Goal: Communication & Community: Answer question/provide support

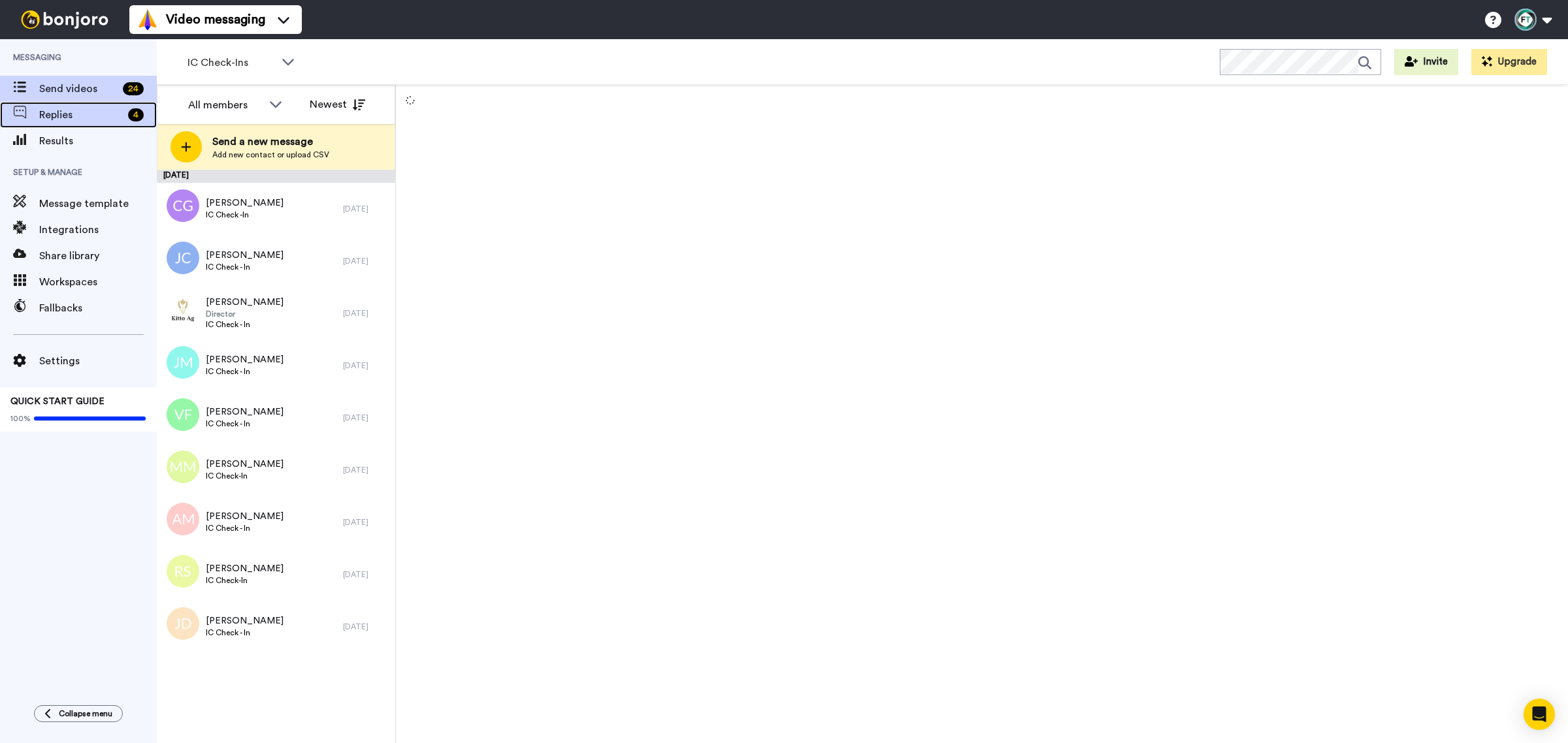
click at [108, 122] on span "Replies" at bounding box center [81, 115] width 84 height 16
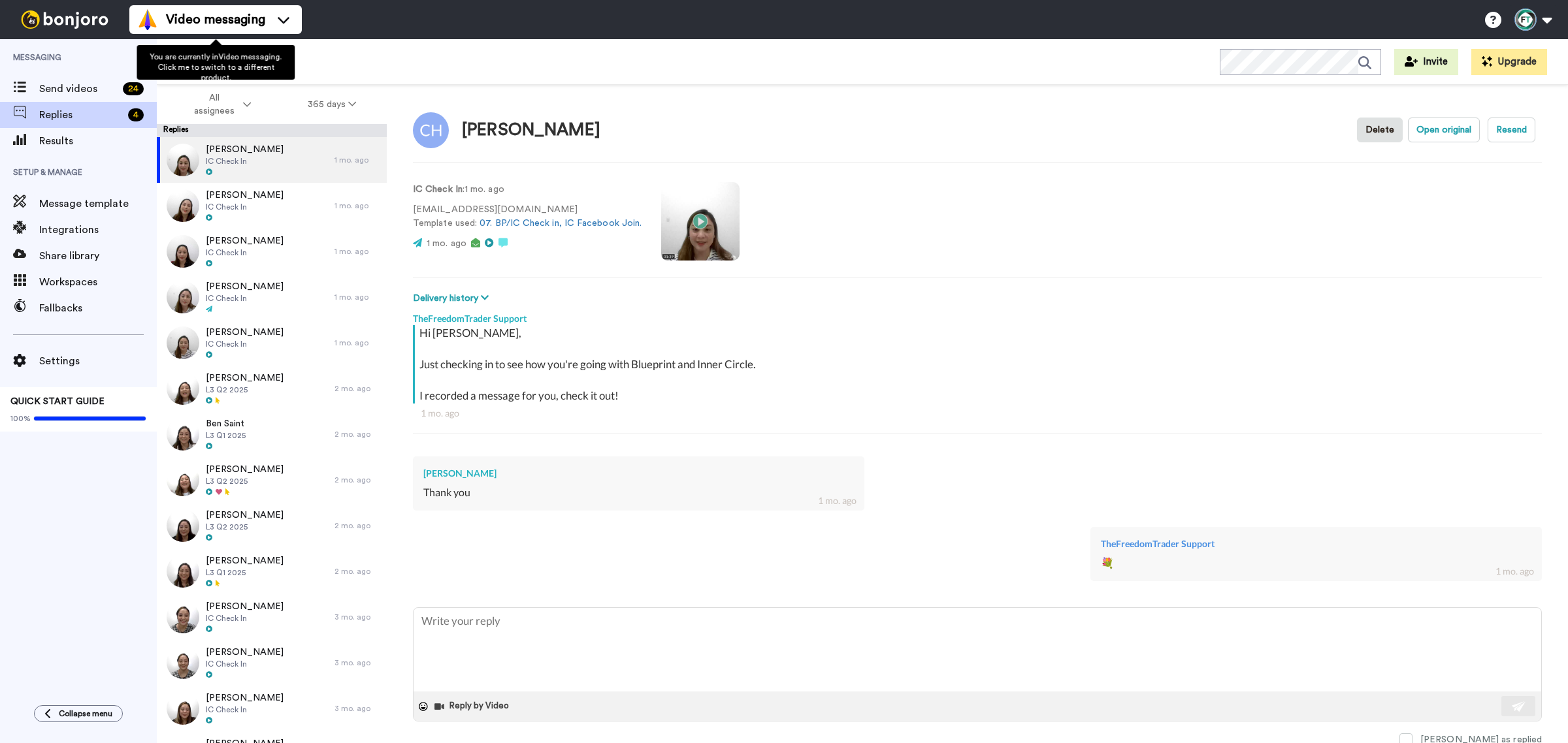
click at [217, 63] on span "You are currently in Video messaging . Click me to switch to a different produc…" at bounding box center [215, 68] width 132 height 29
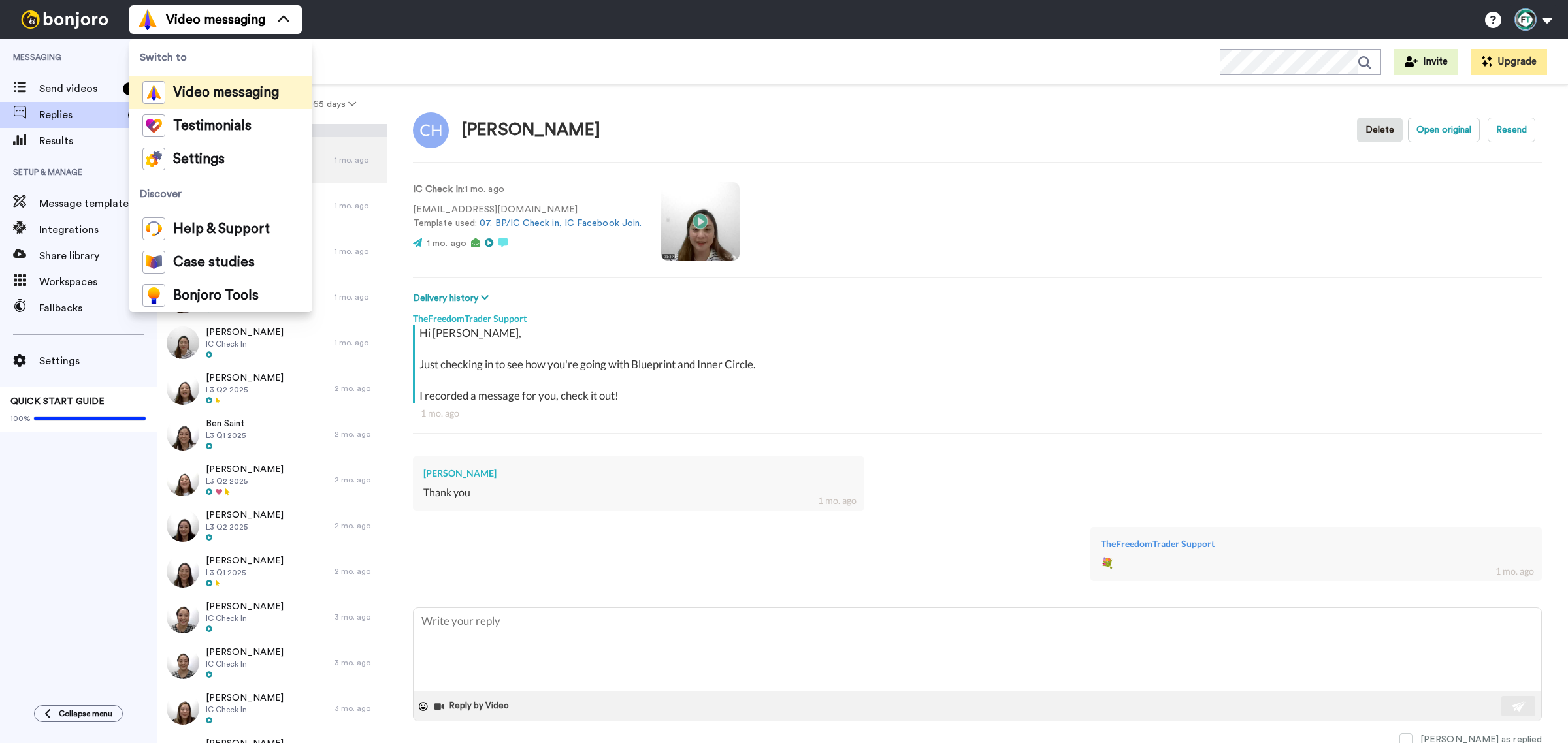
click at [236, 50] on span "Switch to" at bounding box center [220, 57] width 183 height 37
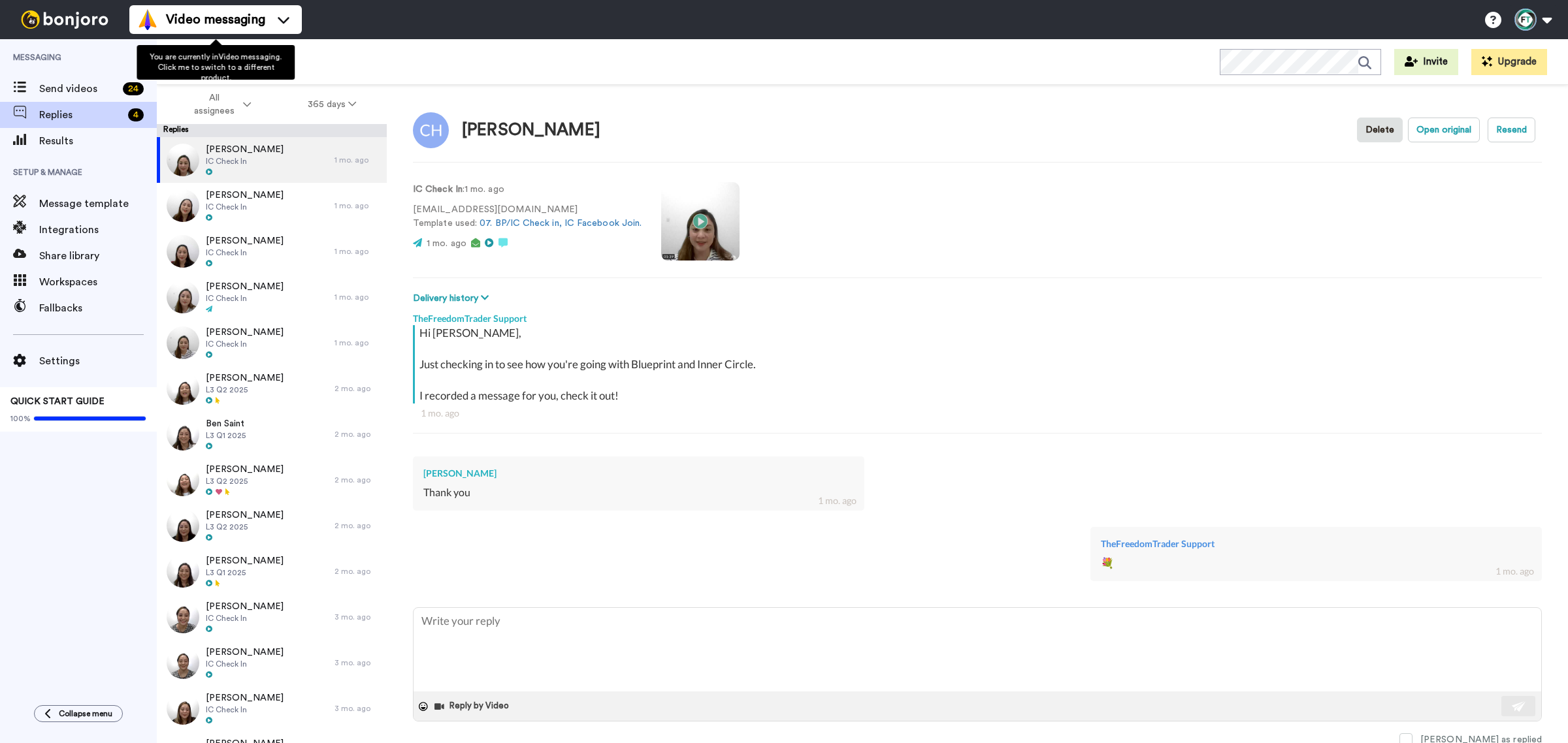
click at [348, 49] on div "IC Check-Ins WORKSPACES View all All Default BP Welcome Lead Conversion Paid_De…" at bounding box center [862, 62] width 1411 height 46
click at [257, 59] on span "IC Check-Ins" at bounding box center [231, 63] width 88 height 16
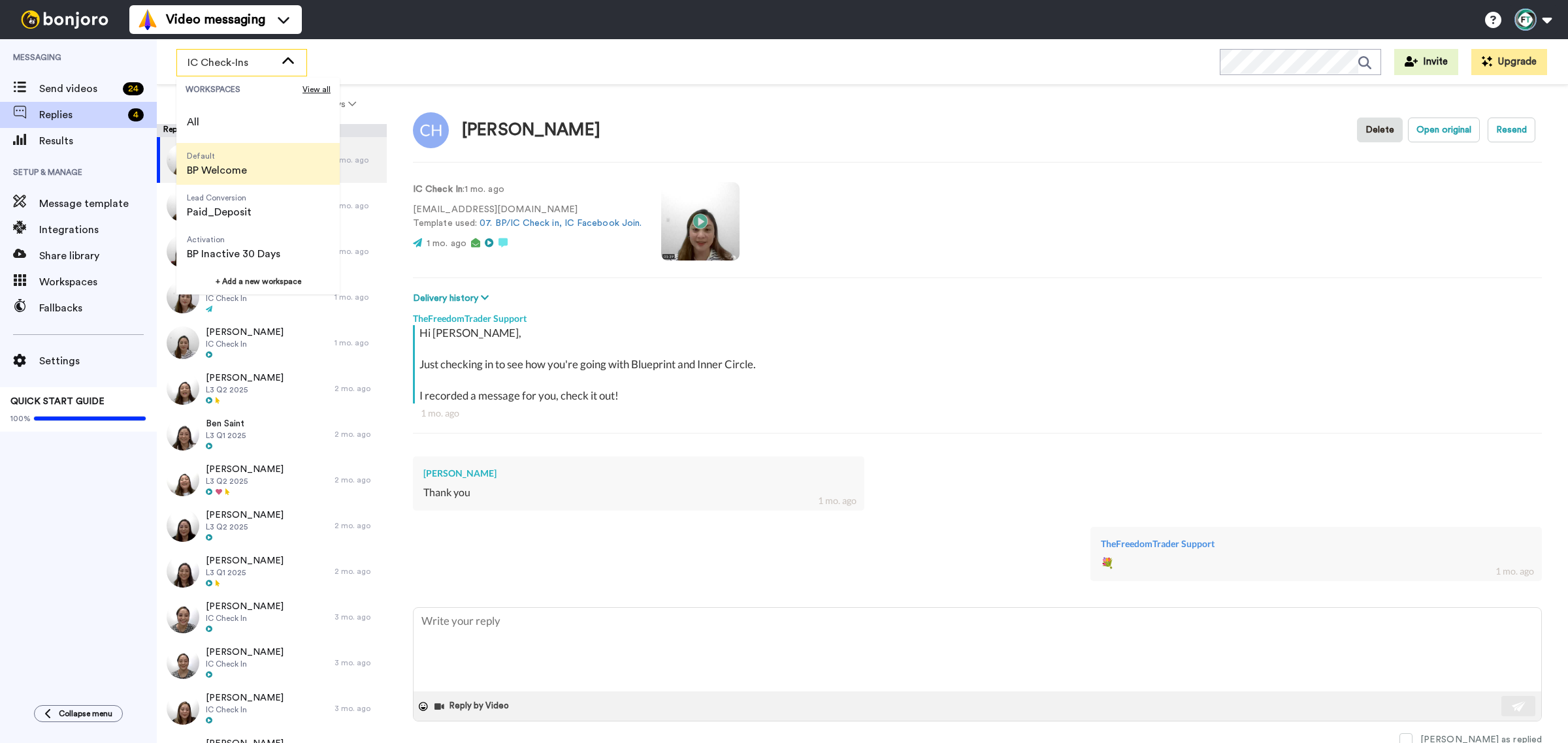
click at [233, 170] on span "BP Welcome" at bounding box center [217, 170] width 60 height 16
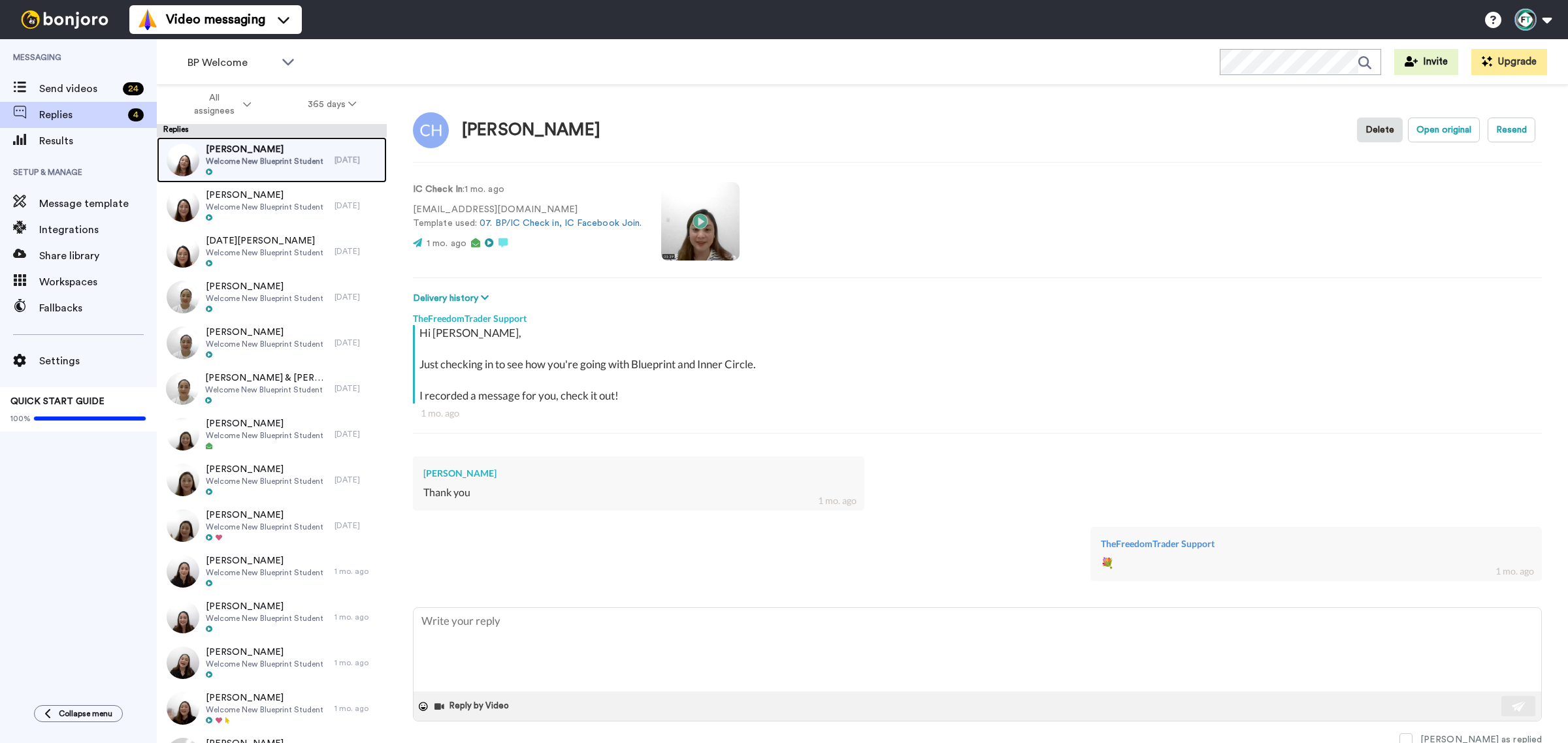
click at [262, 164] on span "Welcome New Blueprint Student" at bounding box center [264, 161] width 117 height 10
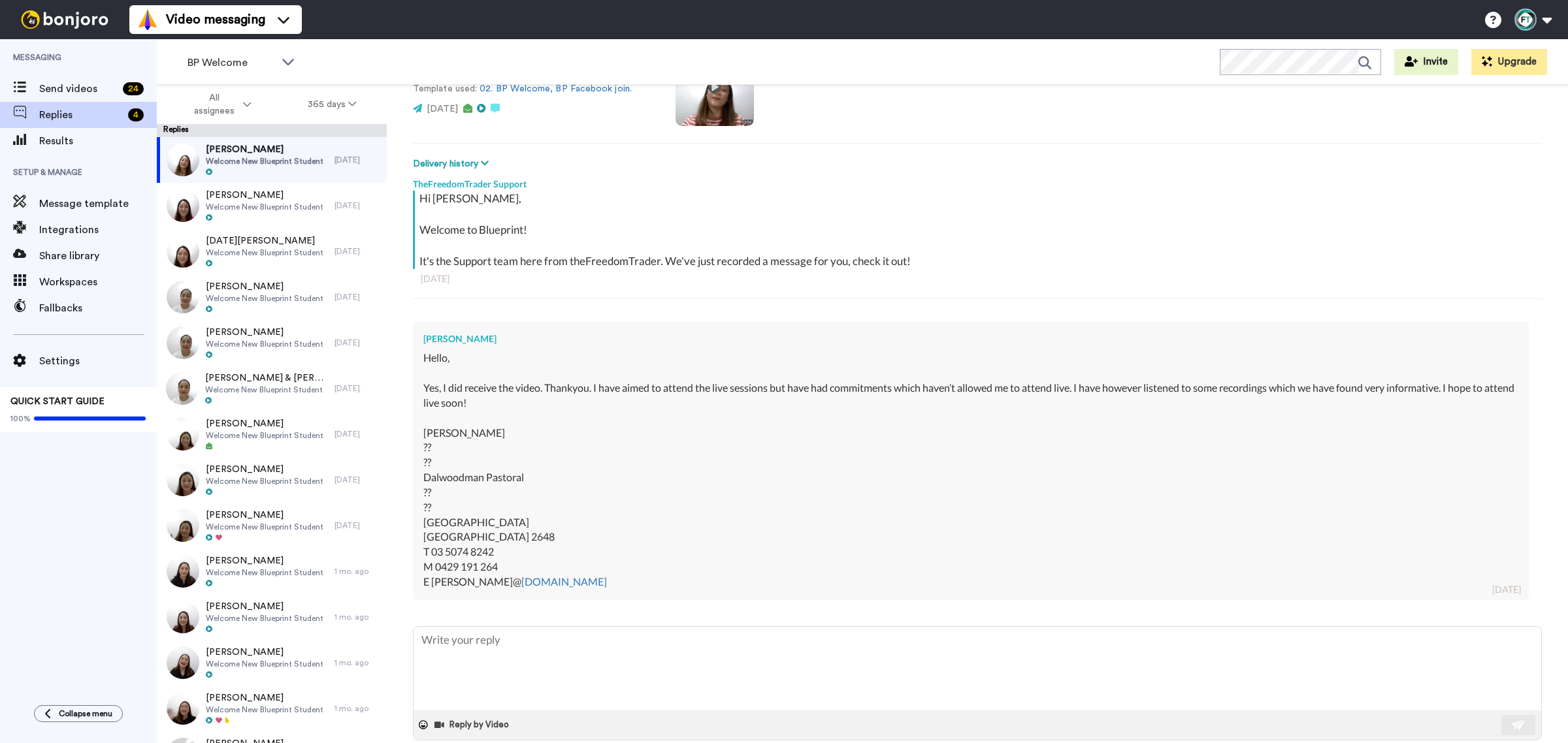
scroll to position [157, 0]
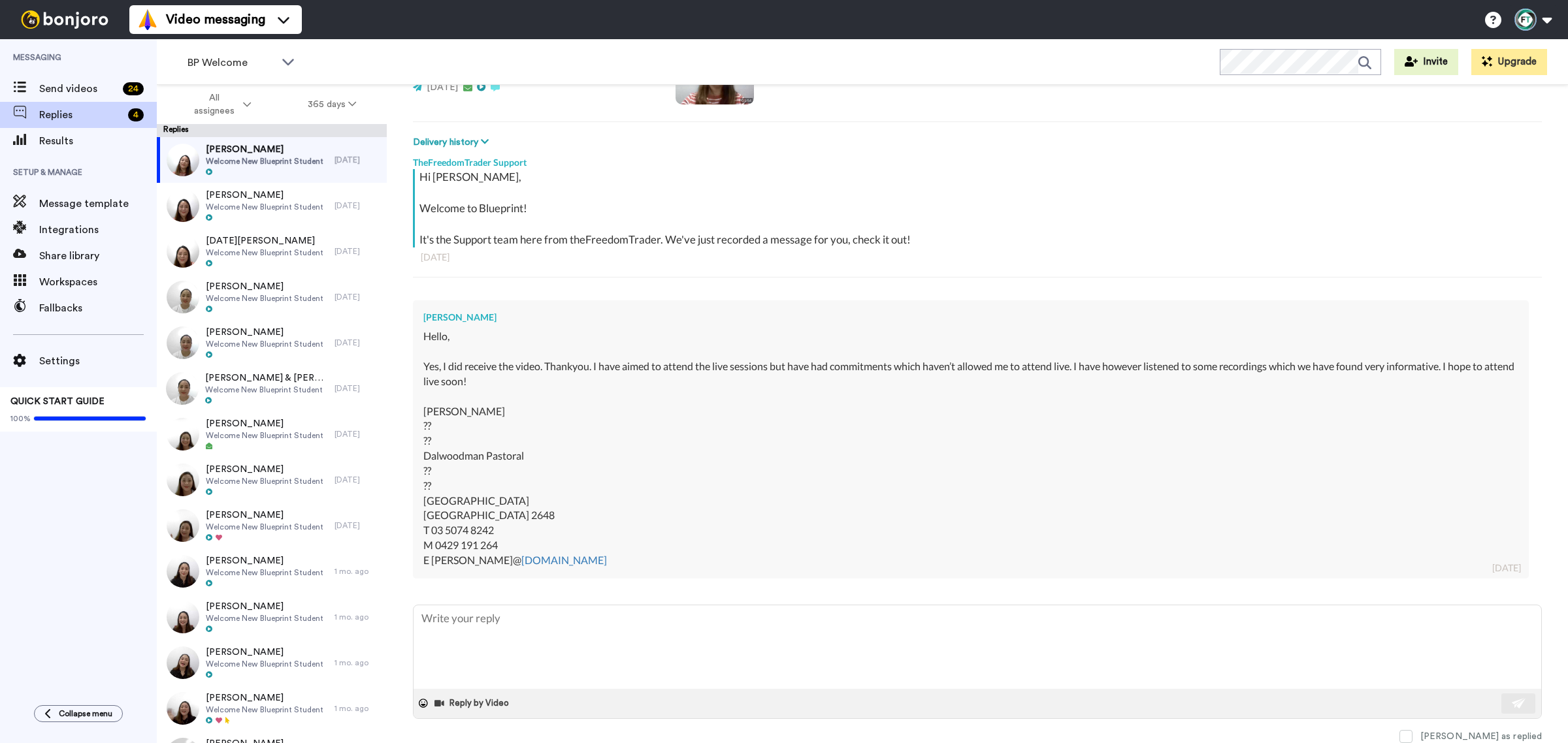
drag, startPoint x: 511, startPoint y: 380, endPoint x: 382, endPoint y: 369, distance: 129.5
click at [382, 369] on div "All assignees 365 days Replies Amy Pollard Welcome New Blueprint Student 1 day …" at bounding box center [862, 437] width 1411 height 704
click at [484, 366] on div "Hello, Yes, I did receive the video. Thankyou. I have aimed to attend the live …" at bounding box center [970, 448] width 1095 height 239
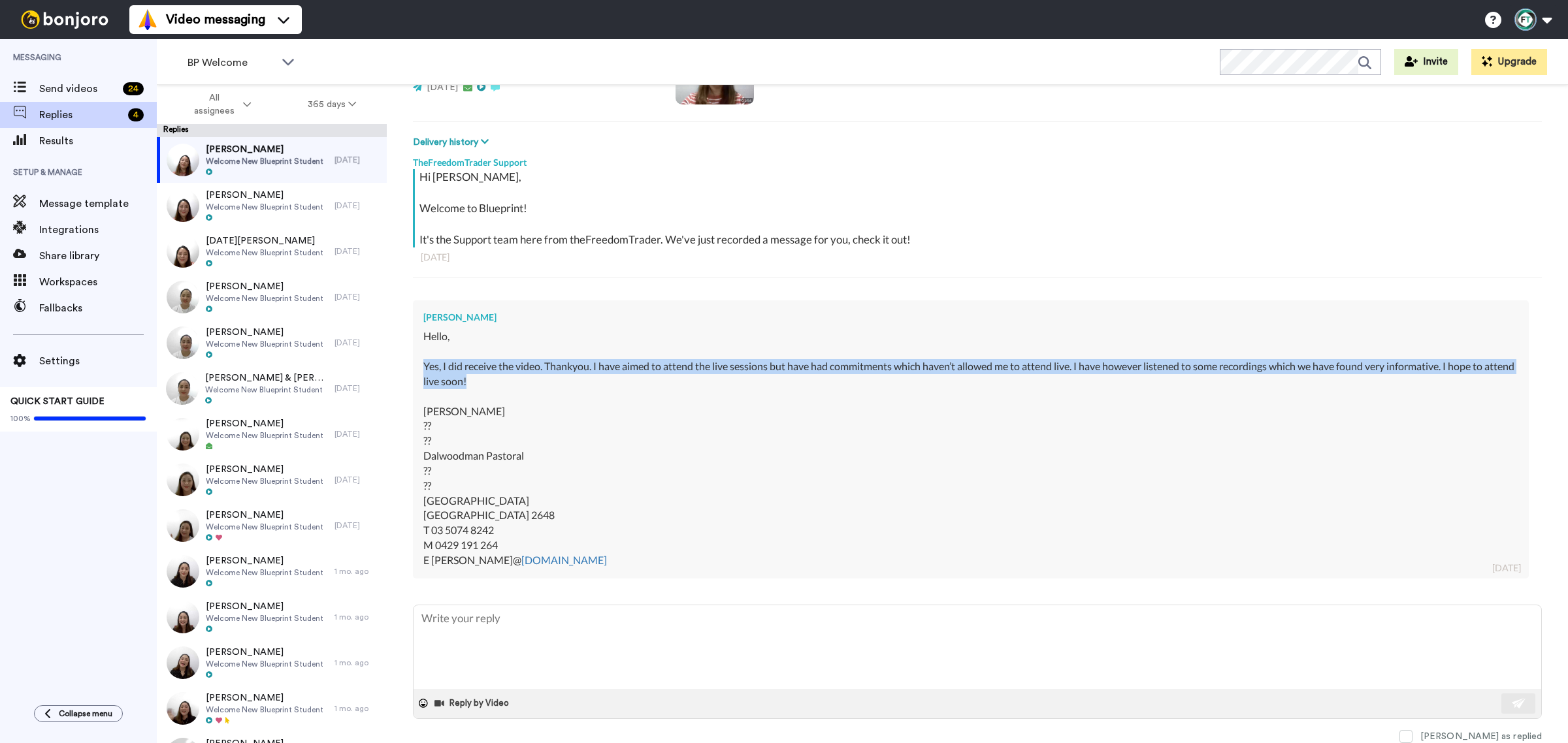
drag, startPoint x: 509, startPoint y: 386, endPoint x: 417, endPoint y: 366, distance: 94.1
click at [417, 366] on div "Amy Pollard Hello, Yes, I did receive the video. Thankyou. I have aimed to atte…" at bounding box center [970, 439] width 1116 height 278
copy div "Yes, I did receive the video. Thankyou. I have aimed to attend the live session…"
click at [569, 658] on textarea at bounding box center [977, 647] width 1128 height 83
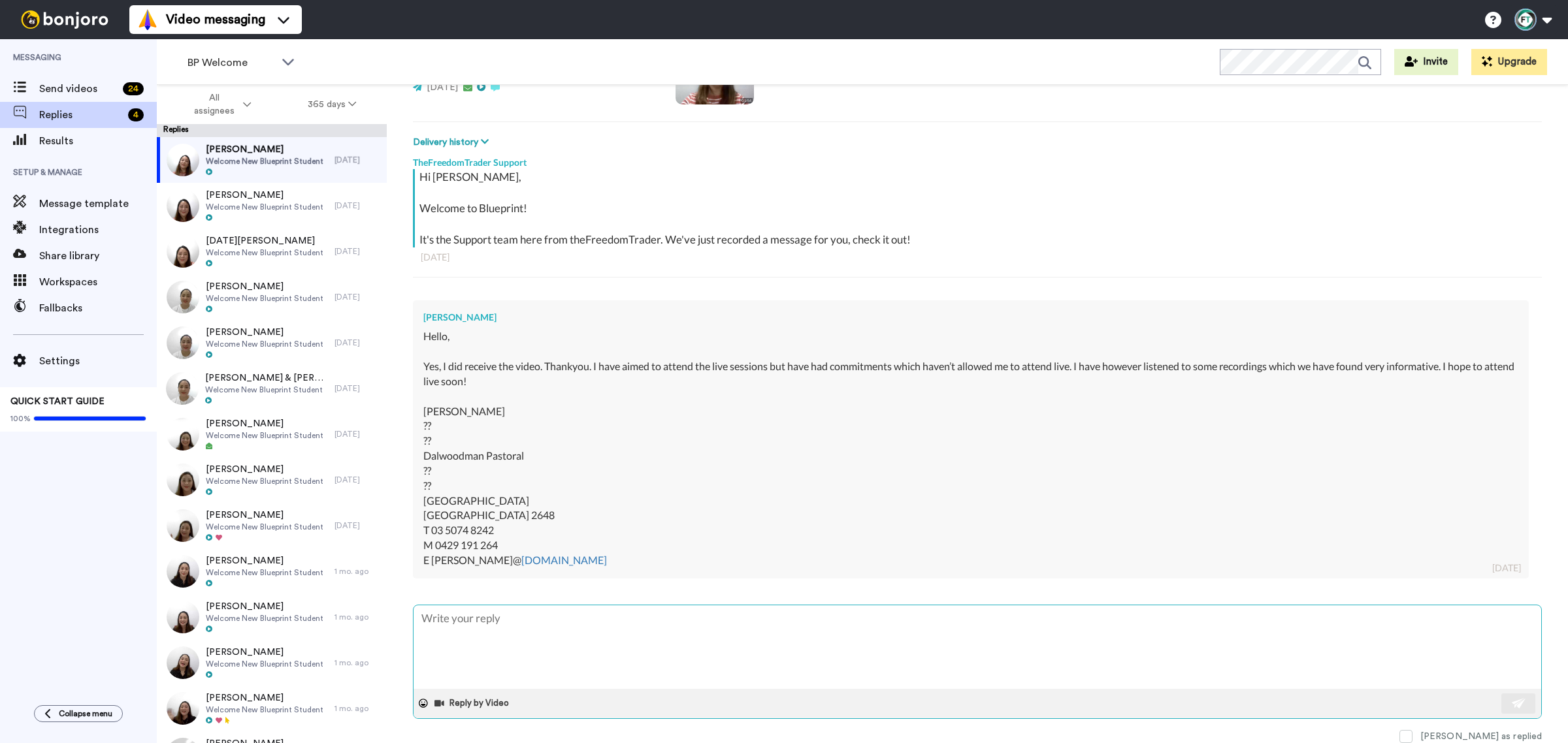
paste textarea "Hi Amy, Thanks so much for letting me know! I’m really glad to hear you’ve been…"
type textarea "x"
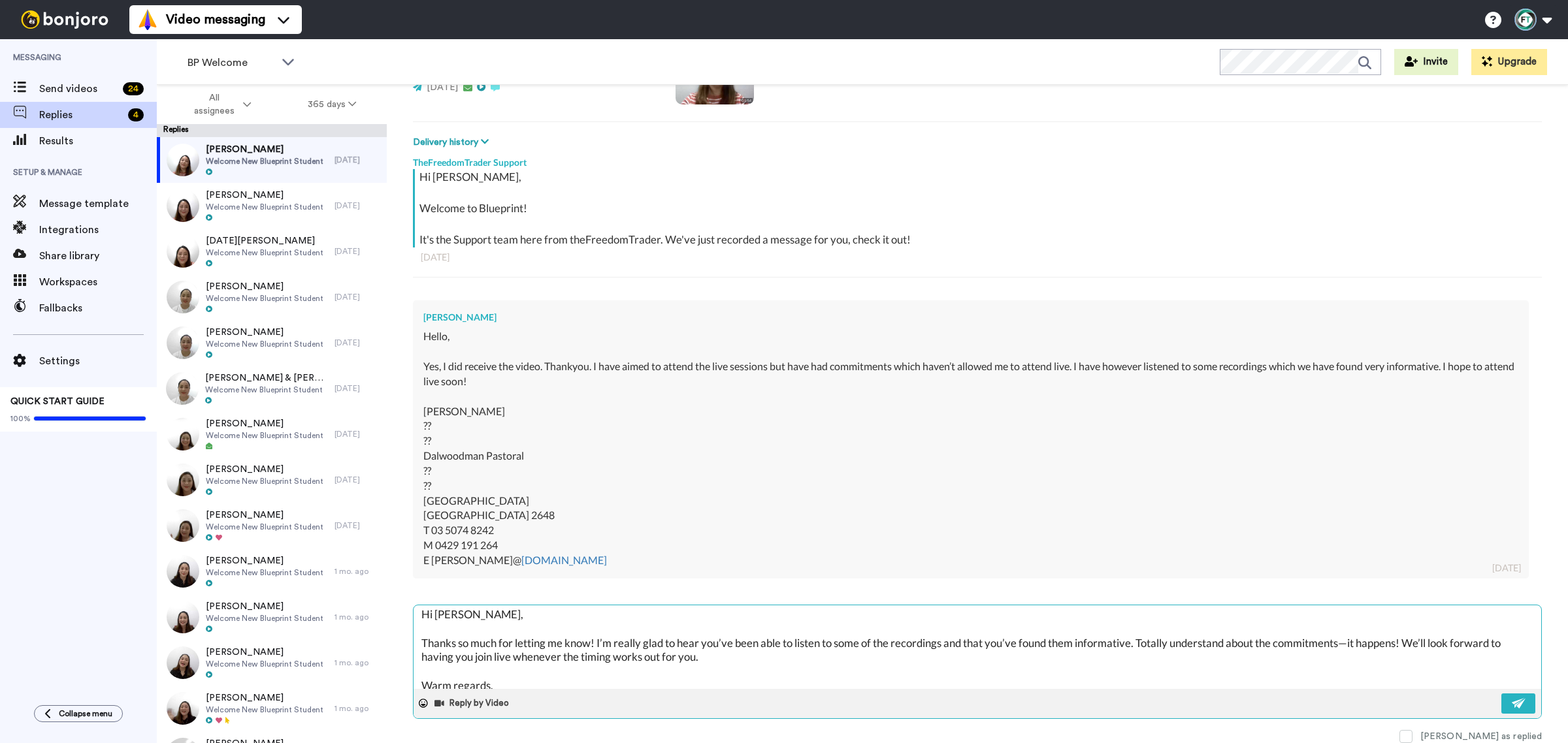
scroll to position [0, 0]
type textarea "Hi Amy, Thanks so much for letting me know! I’m really glad to hear you’ve been…"
click at [1513, 702] on button at bounding box center [1518, 703] width 34 height 20
type textarea "x"
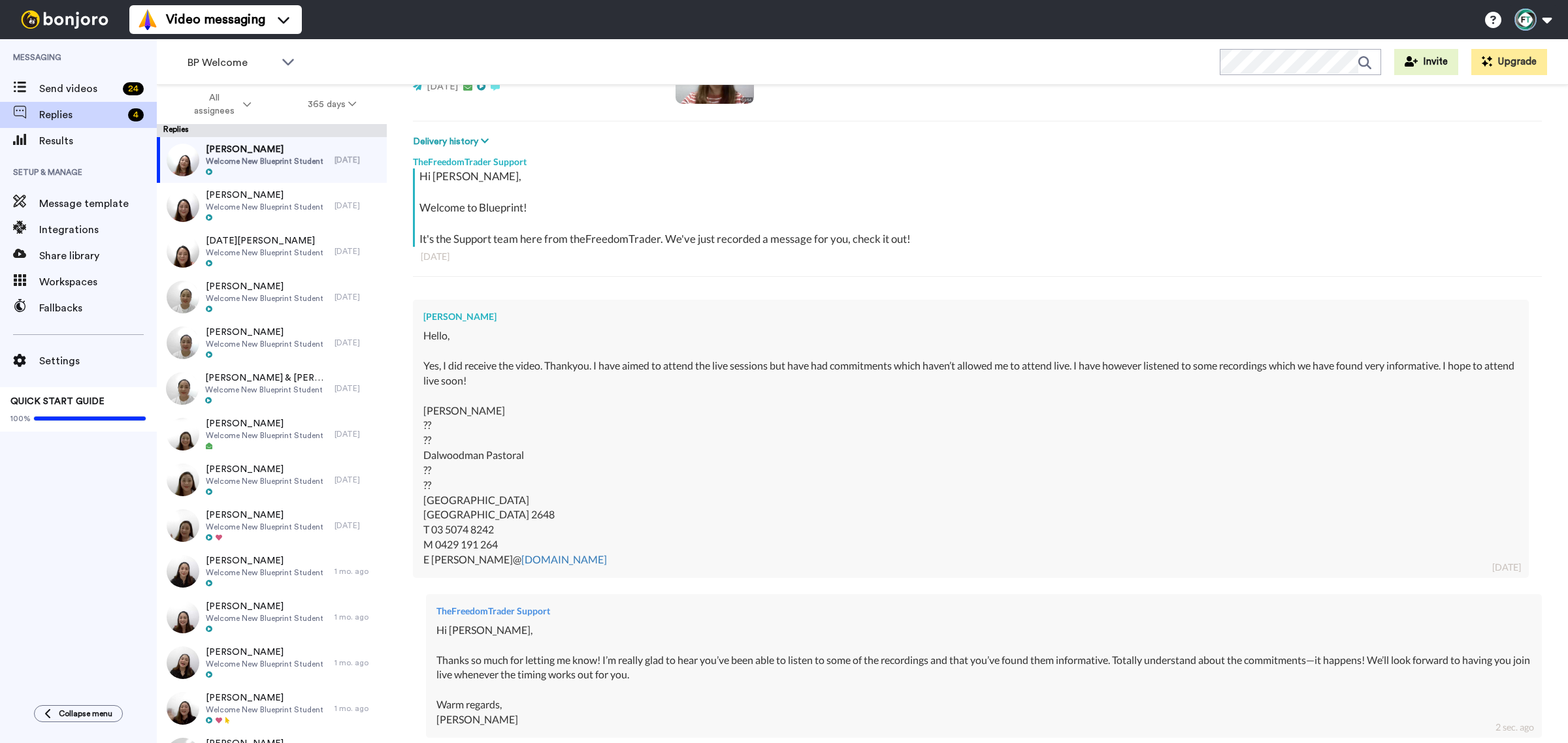
type textarea "x"
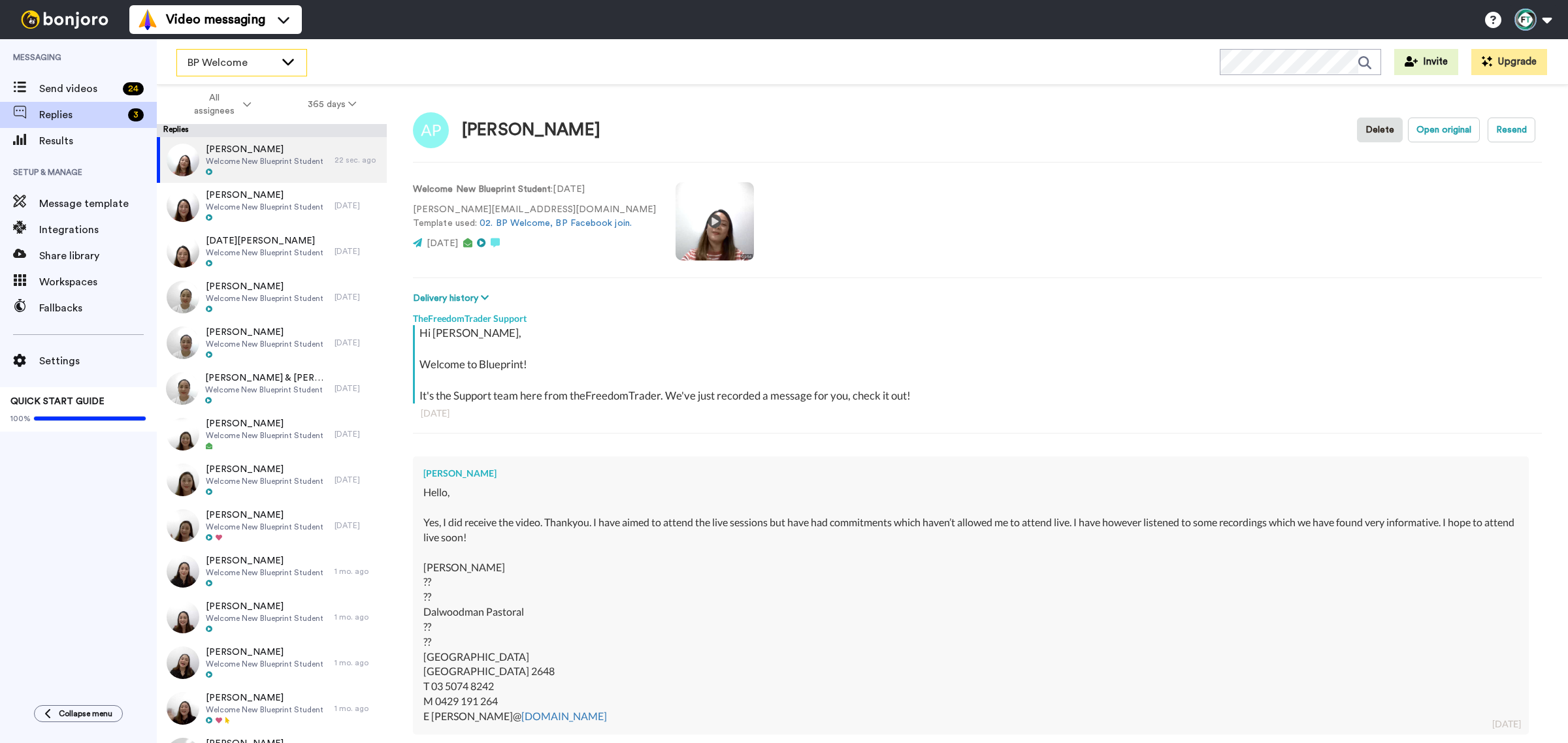
click at [264, 66] on span "BP Welcome" at bounding box center [231, 63] width 88 height 16
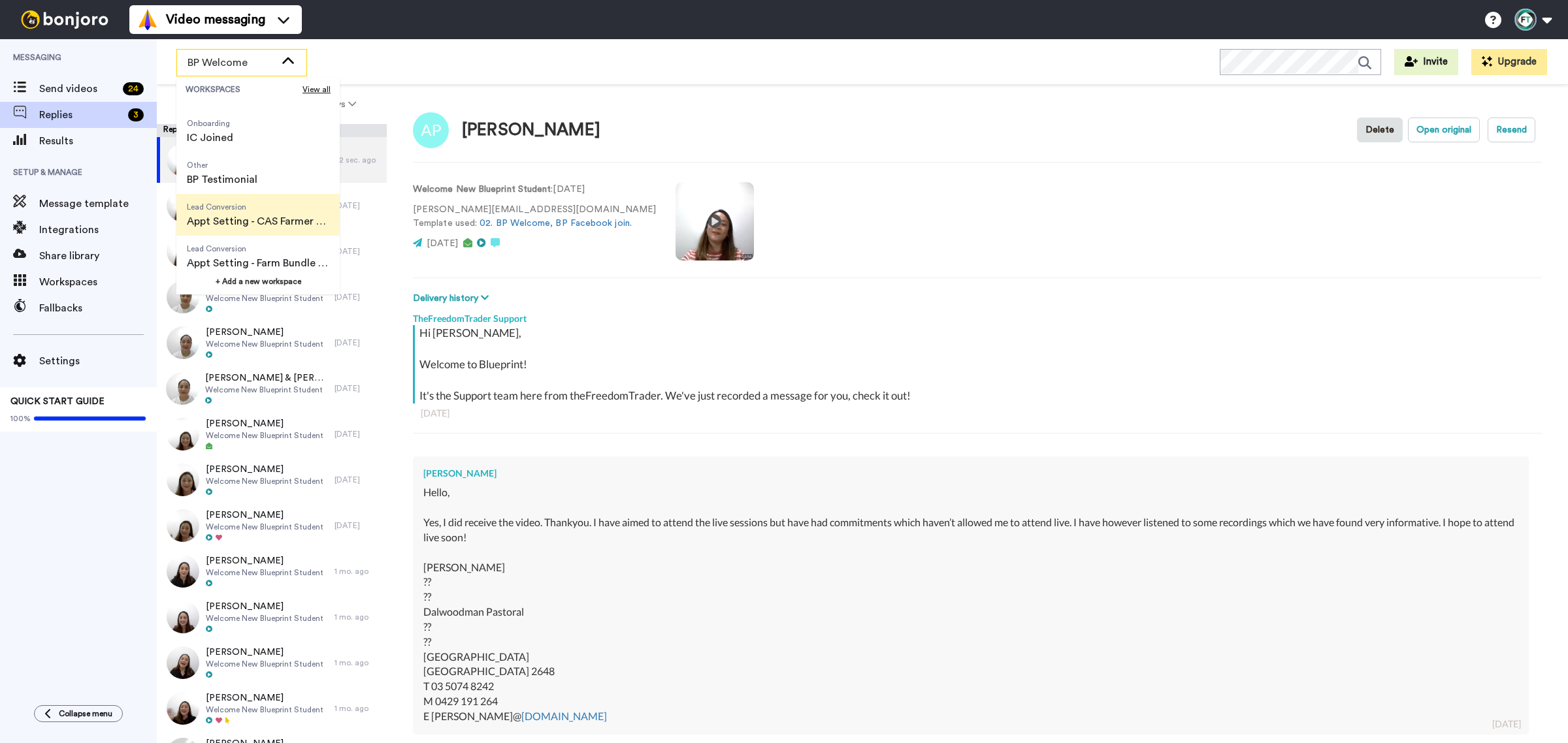
scroll to position [245, 0]
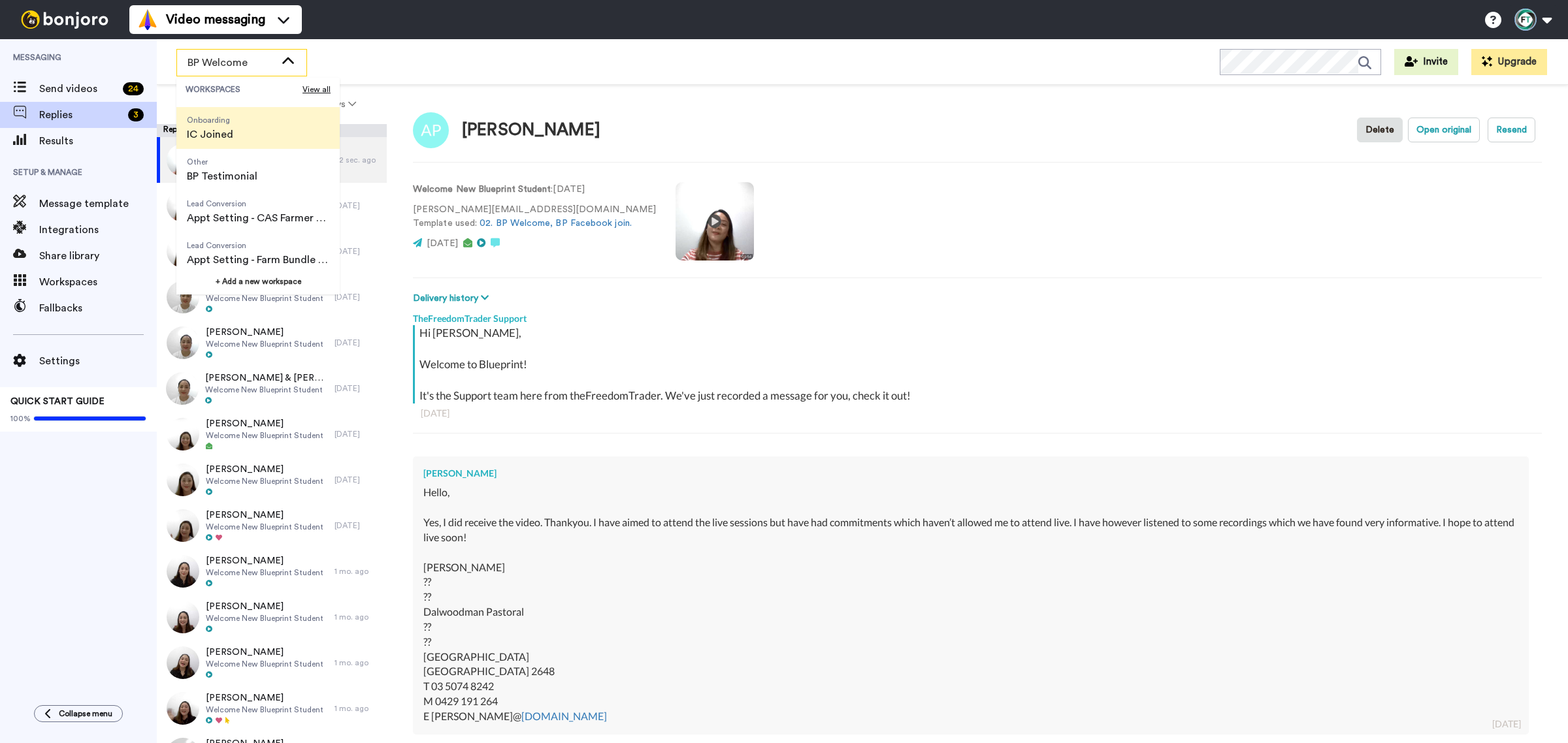
click at [253, 138] on li "Onboarding IC Joined" at bounding box center [258, 128] width 164 height 42
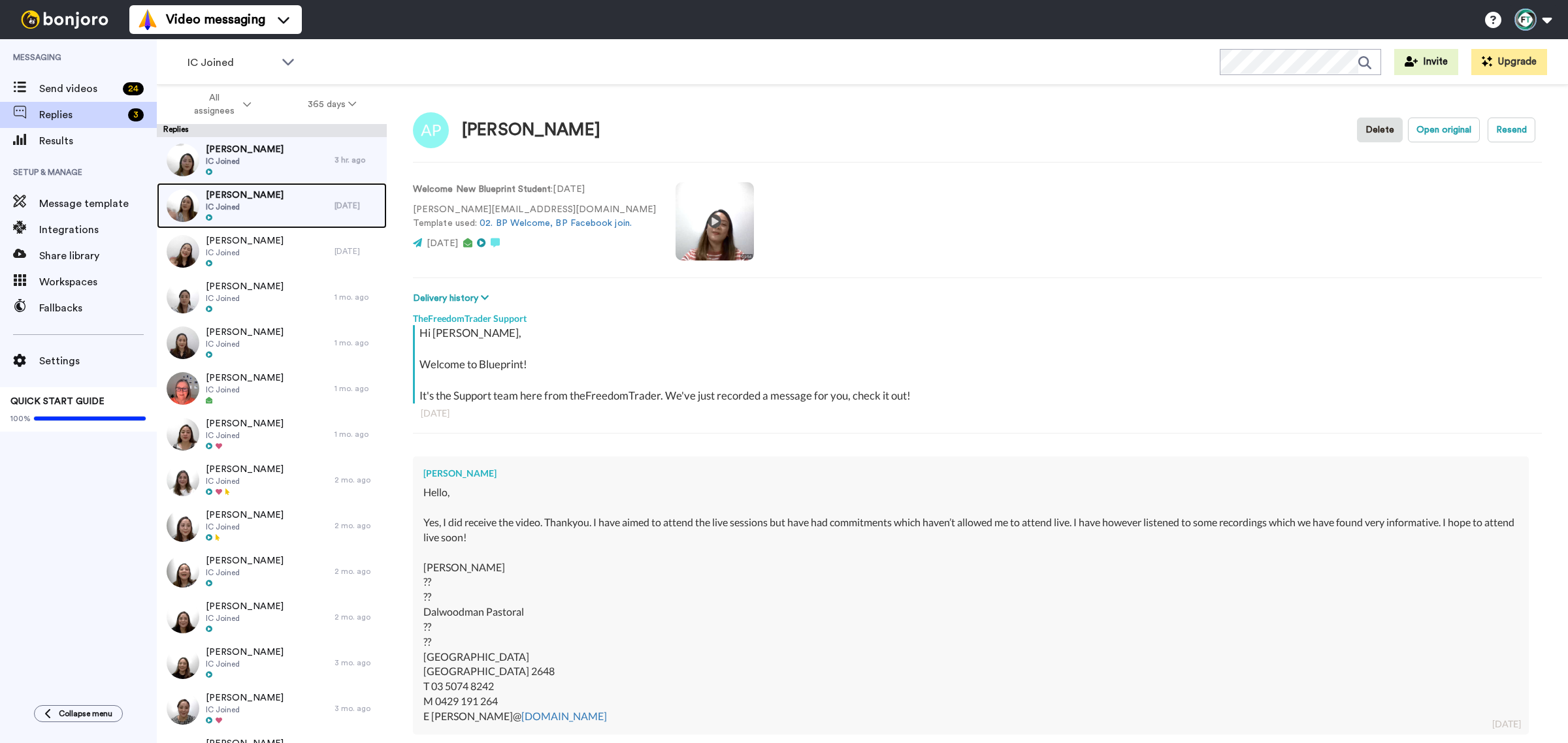
click at [251, 190] on div "Shane Ellis IC Joined" at bounding box center [245, 206] width 177 height 46
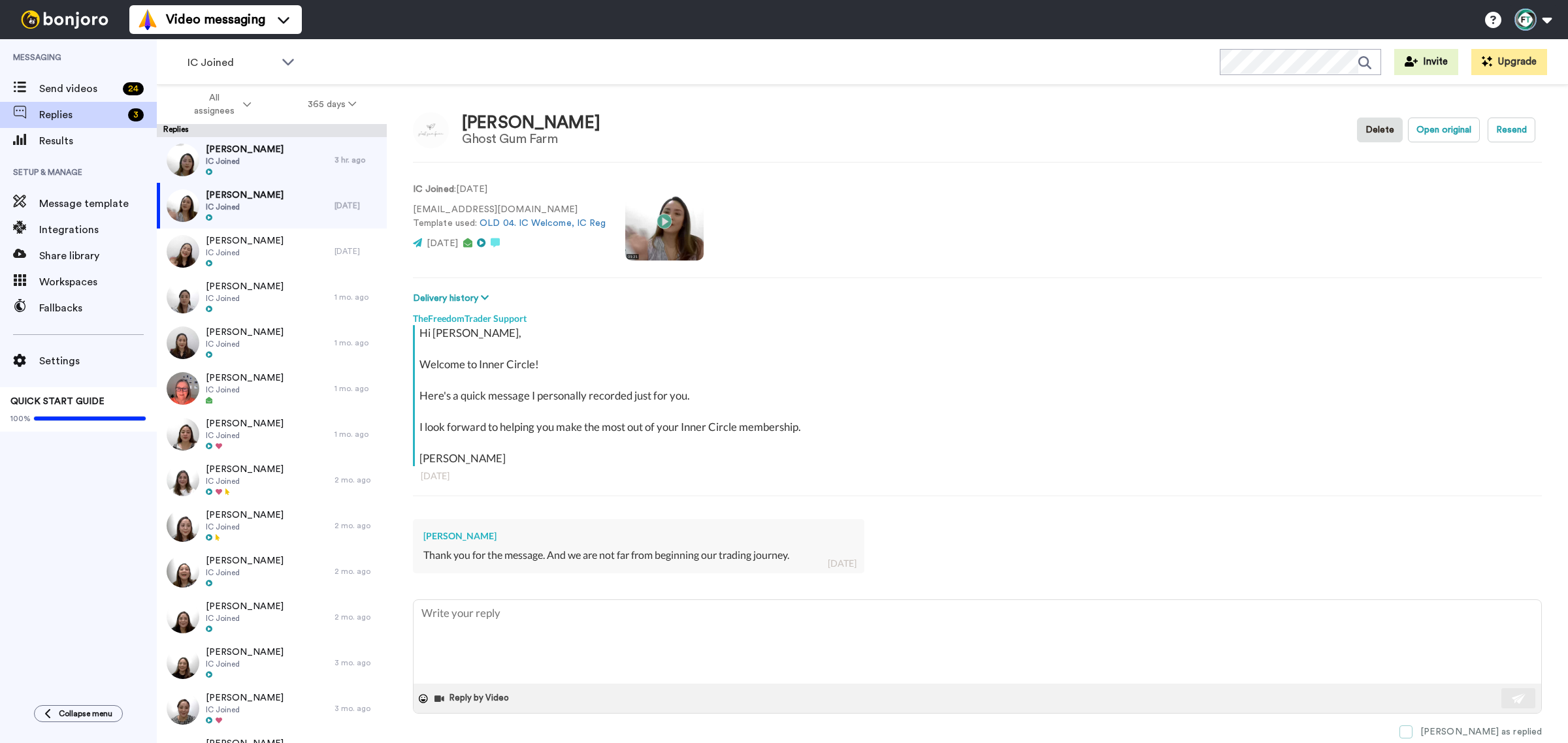
click at [1413, 736] on span at bounding box center [1406, 732] width 13 height 13
click at [263, 141] on div "Chris Rains IC Joined" at bounding box center [245, 160] width 177 height 46
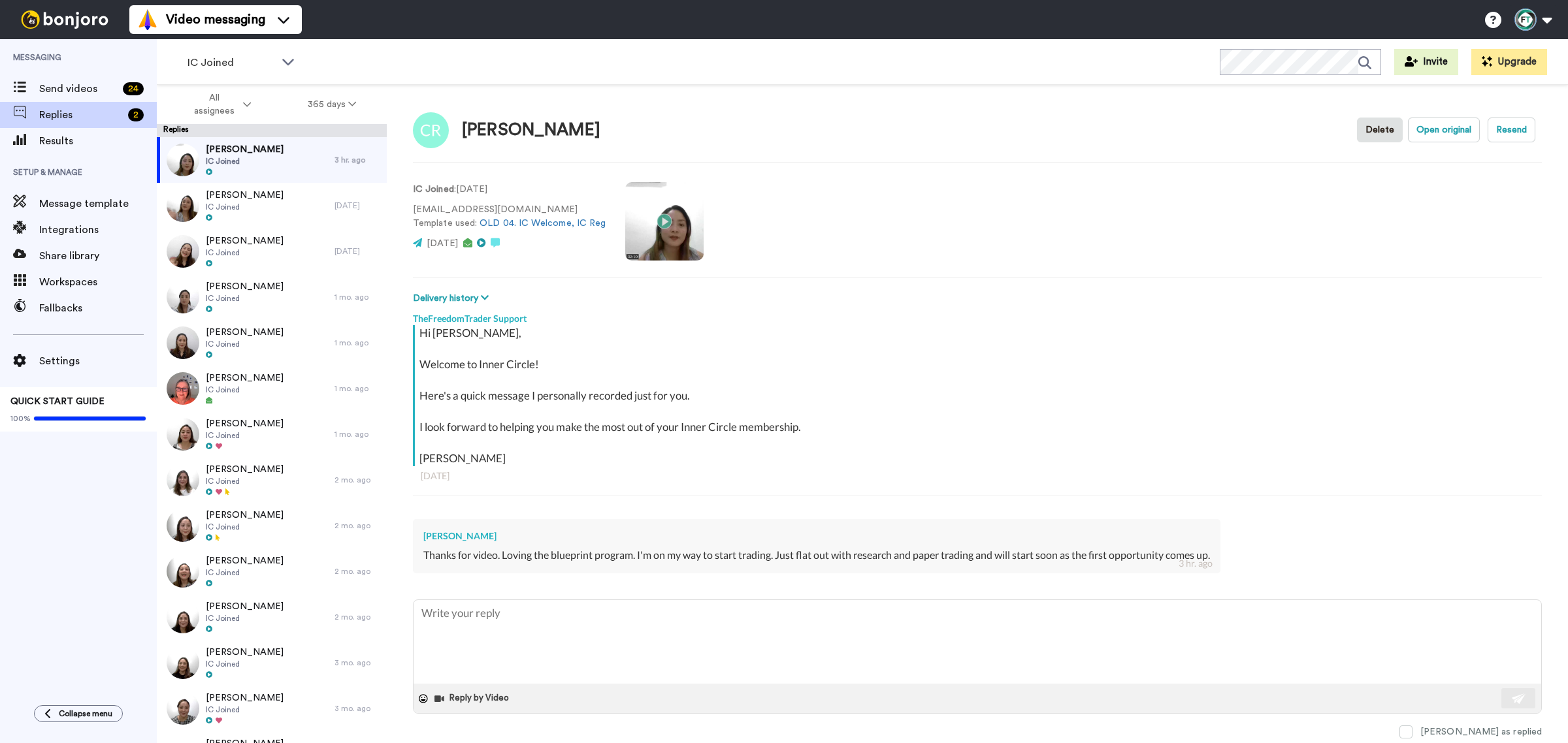
click at [614, 558] on div "Thanks for video. Loving the blueprint program. I'm on my way to start trading.…" at bounding box center [816, 555] width 787 height 15
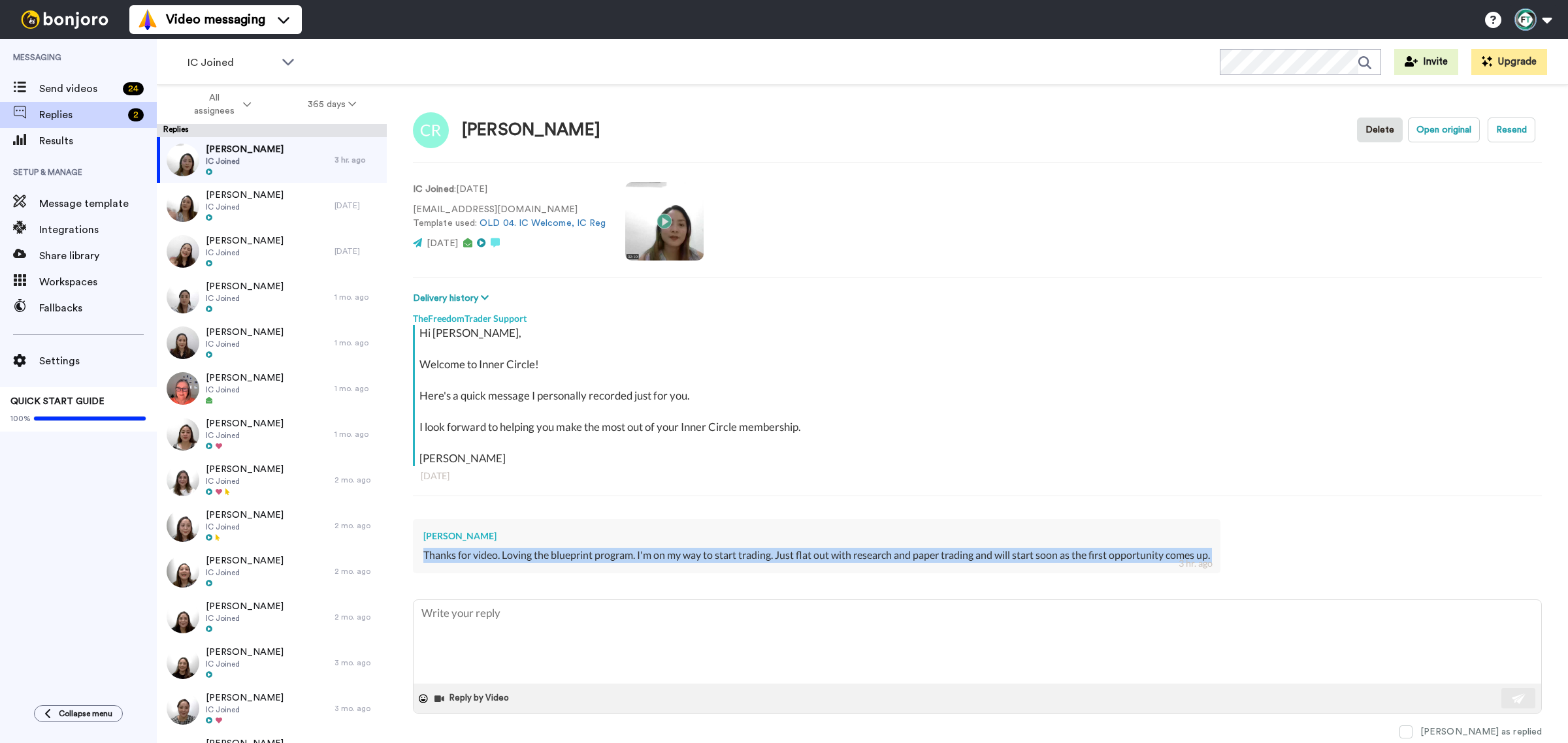
click at [614, 558] on div "Thanks for video. Loving the blueprint program. I'm on my way to start trading.…" at bounding box center [816, 555] width 787 height 15
click at [1151, 410] on div "Hi Chris, Welcome to Inner Circle! Here's a quick message I personally recorded…" at bounding box center [979, 395] width 1119 height 141
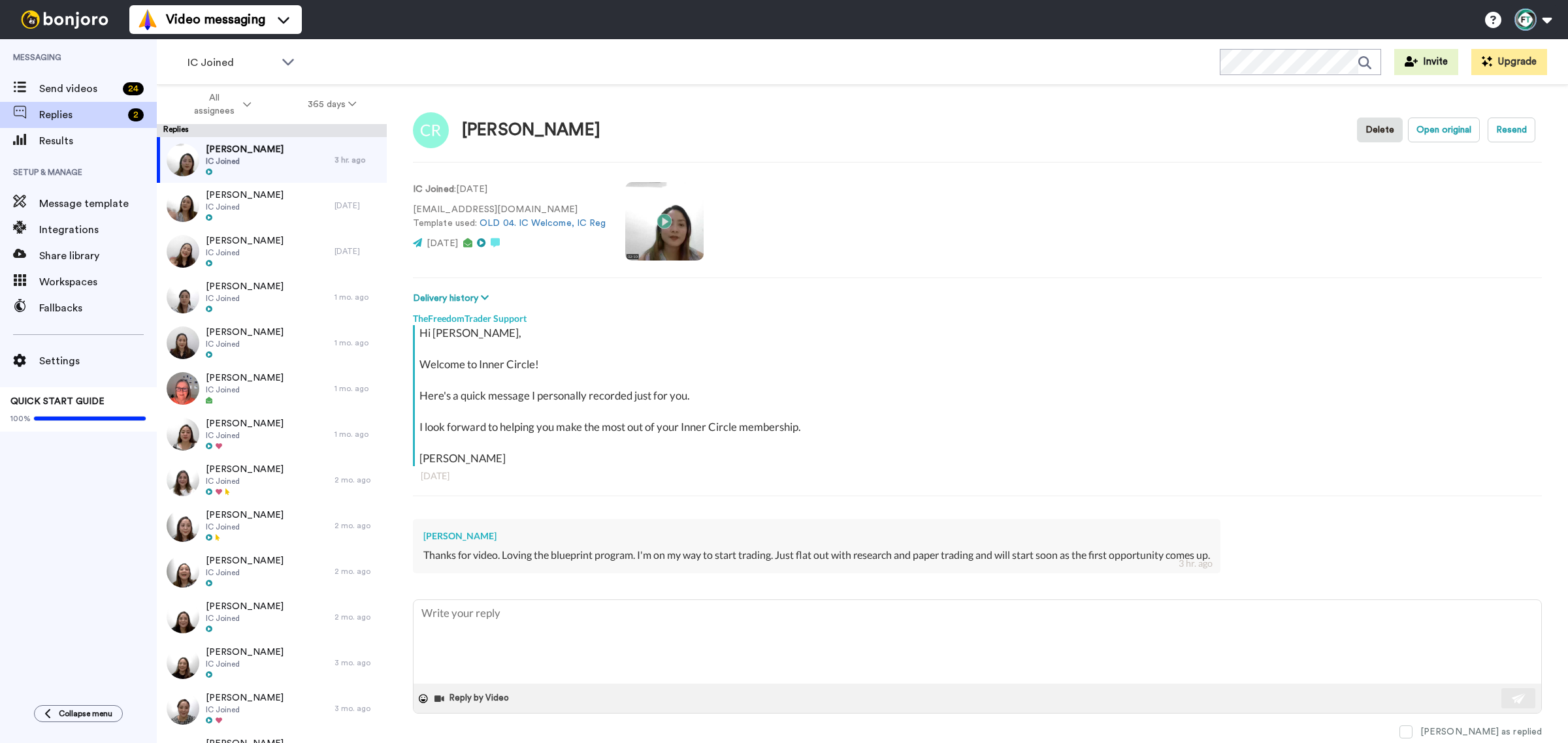
click at [660, 552] on div "Thanks for video. Loving the blueprint program. I'm on my way to start trading.…" at bounding box center [816, 555] width 787 height 15
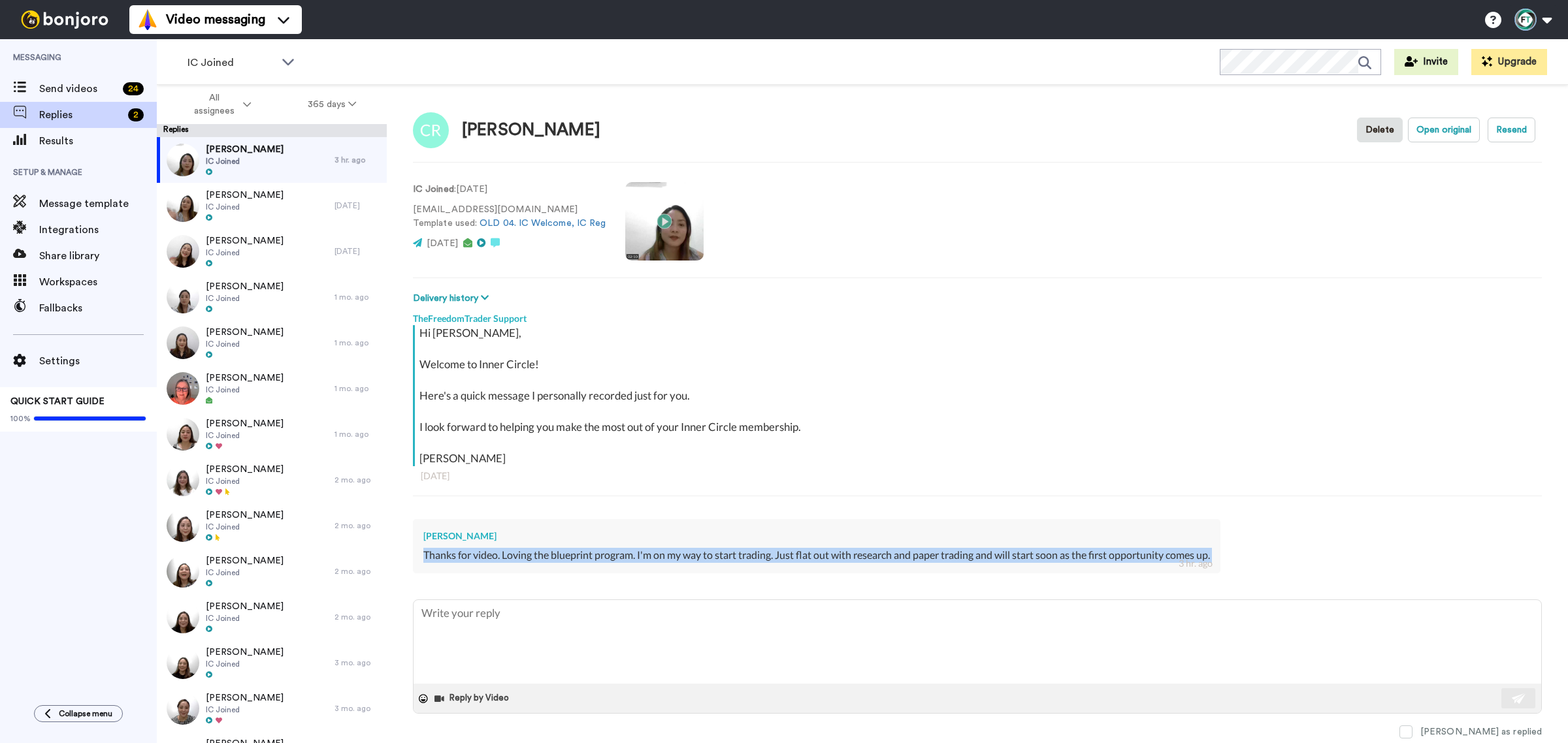
click at [660, 552] on div "Thanks for video. Loving the blueprint program. I'm on my way to start trading.…" at bounding box center [816, 555] width 787 height 15
copy div "Thanks for video. Loving the blueprint program. I'm on my way to start trading.…"
click at [552, 622] on textarea at bounding box center [977, 642] width 1128 height 83
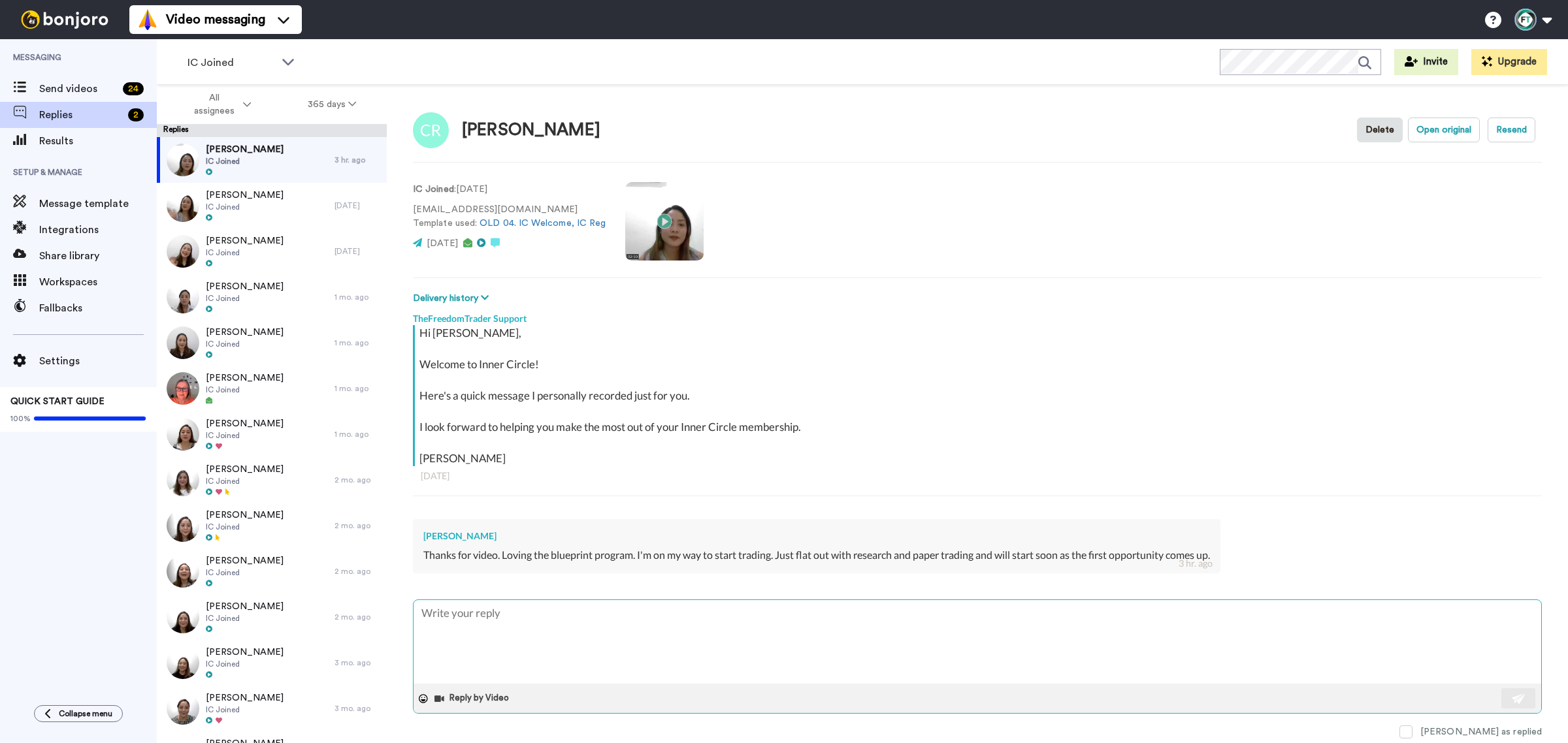
paste textarea "Hi Chris, That’s fantastic to hear—you’re making great progress! It’s wonderful…"
type textarea "x"
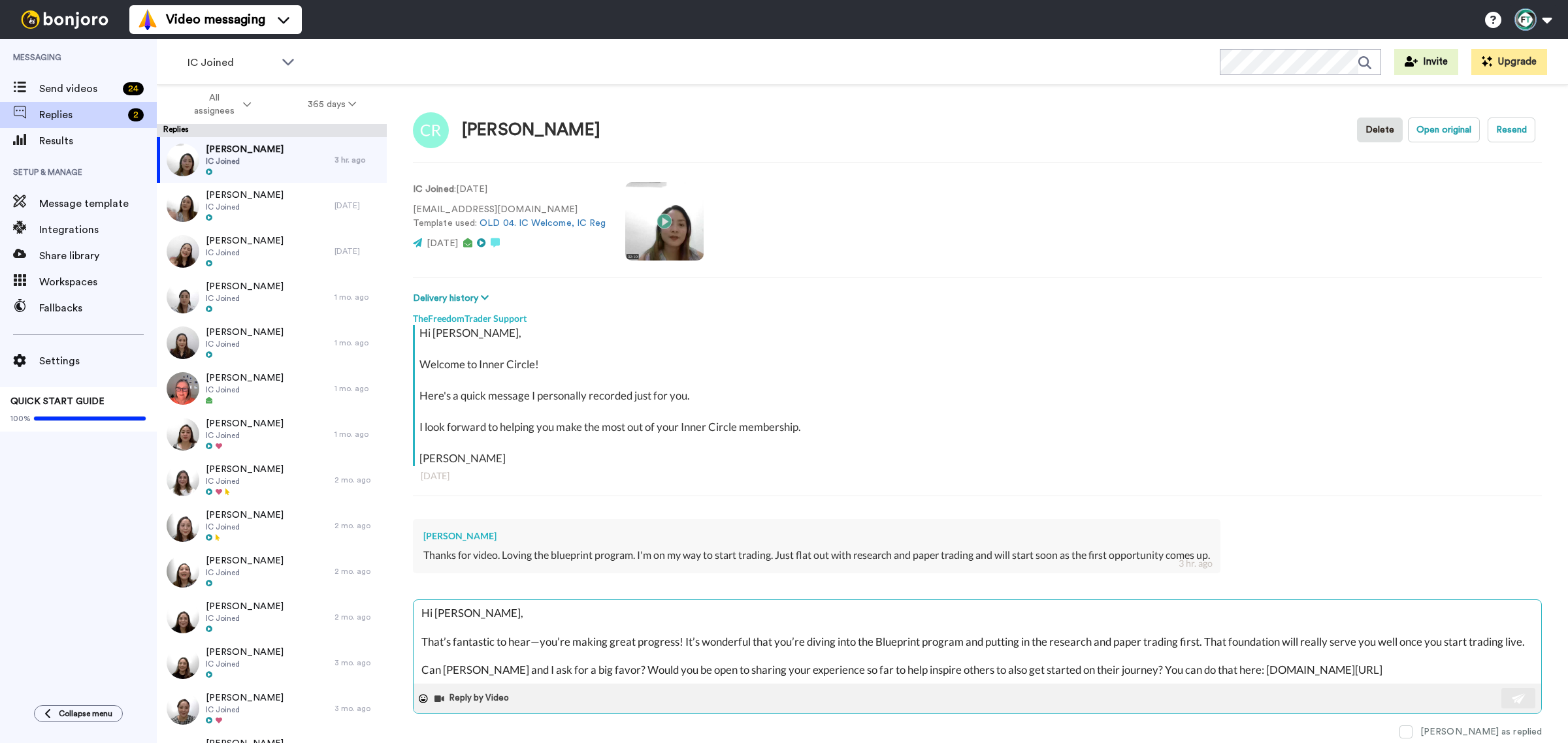
scroll to position [121, 0]
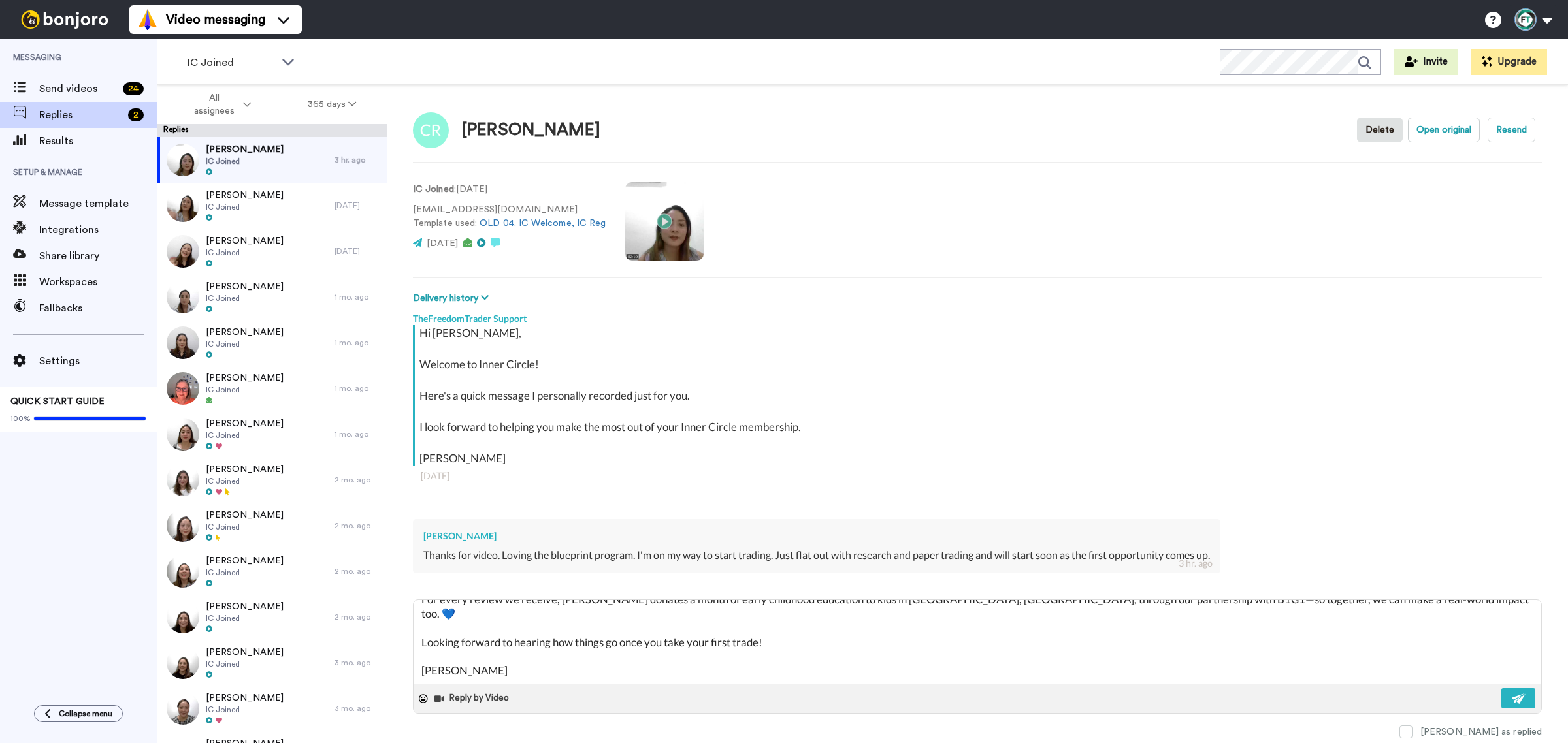
type textarea "Hi Chris, That’s fantastic to hear—you’re making great progress! It’s wonderful…"
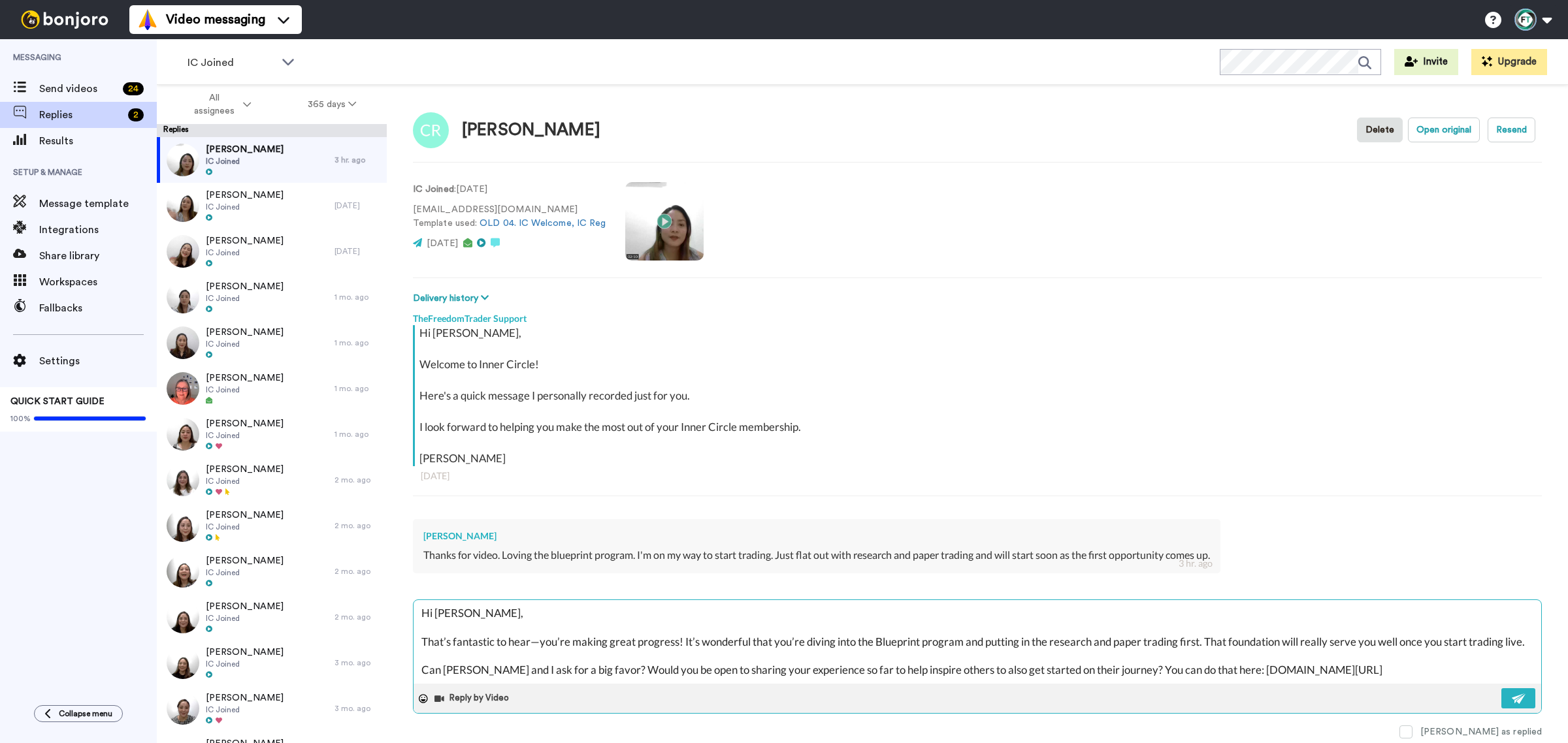
drag, startPoint x: 516, startPoint y: 626, endPoint x: 520, endPoint y: 601, distance: 25.3
click at [520, 601] on textarea "Hi Chris, That’s fantastic to hear—you’re making great progress! It’s wonderful…" at bounding box center [977, 642] width 1128 height 83
click at [574, 616] on textarea "Hi Chris, That’s fantastic to hear—you’re making great progress! It’s wonderful…" at bounding box center [977, 642] width 1128 height 83
click at [585, 651] on textarea "Hi Chris, That’s fantastic to hear—you’re making great progress! It’s wonderful…" at bounding box center [977, 642] width 1128 height 83
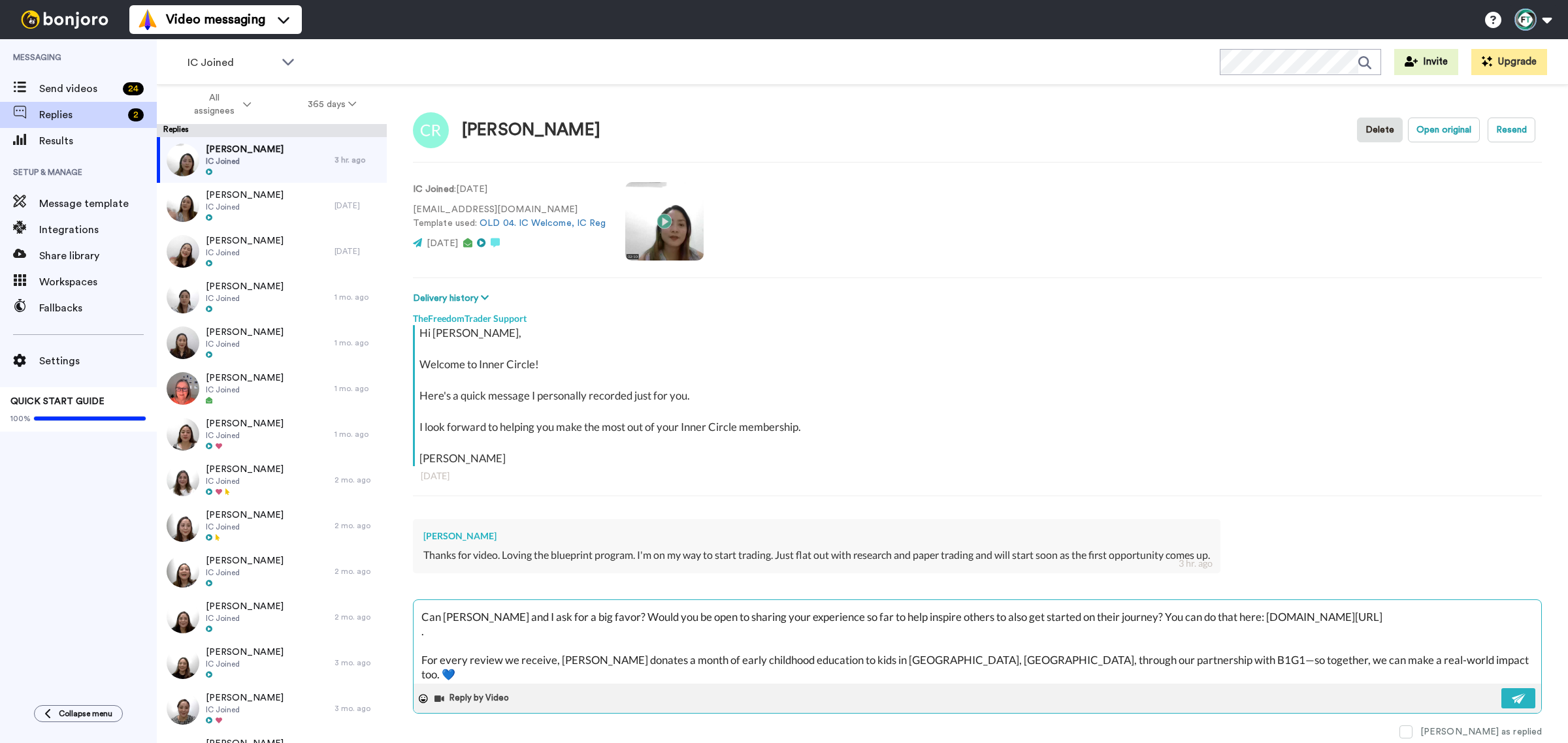
scroll to position [81, 0]
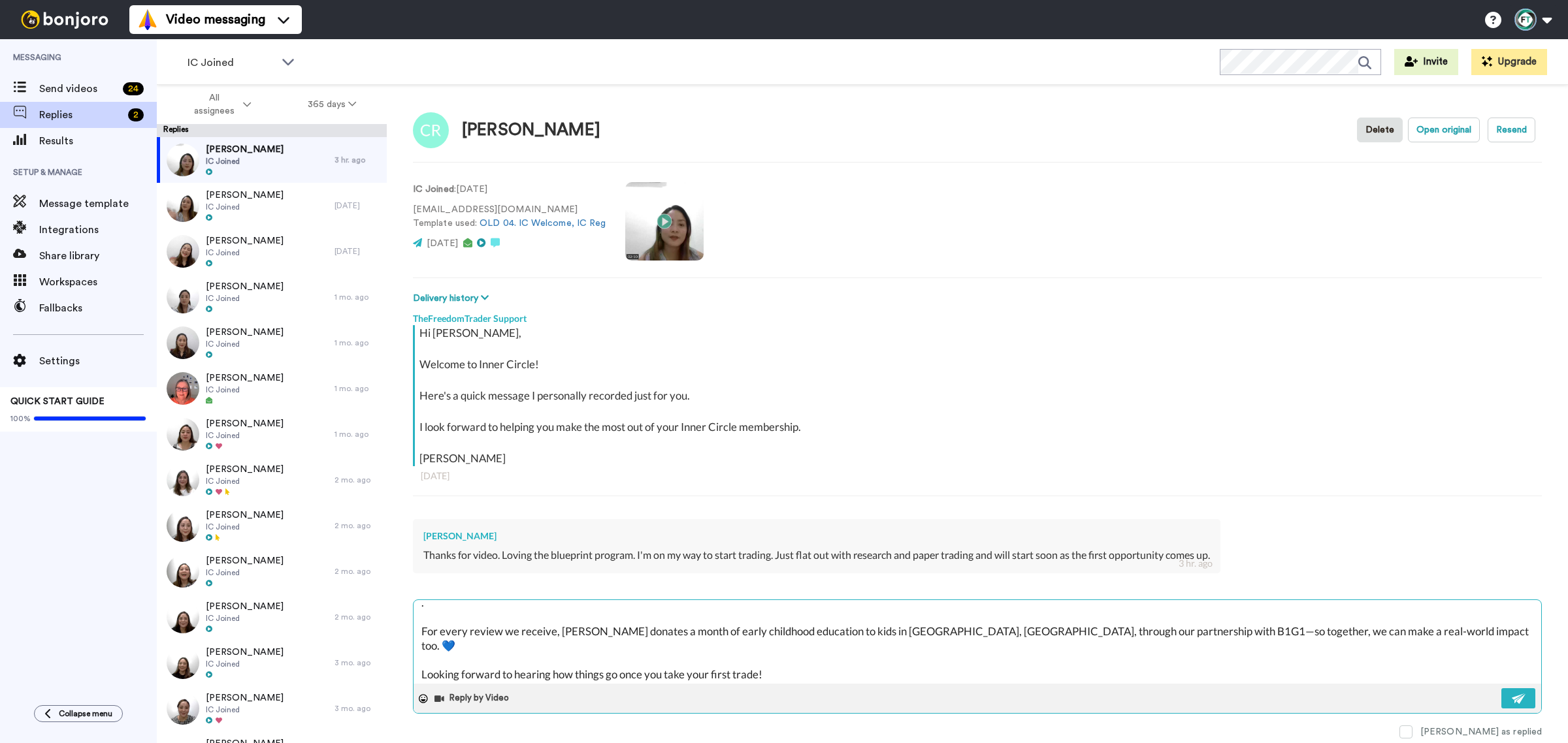
click at [454, 629] on textarea "Hi Chris, That’s fantastic to hear—you’re making great progress! It’s wonderful…" at bounding box center [977, 642] width 1128 height 83
click at [449, 619] on textarea "Hi Chris, That’s fantastic to hear—you’re making great progress! It’s wonderful…" at bounding box center [977, 642] width 1128 height 83
type textarea "x"
type textarea "Hi Chris, That’s fantastic to hear—you’re making great progress! It’s wonderful…"
type textarea "x"
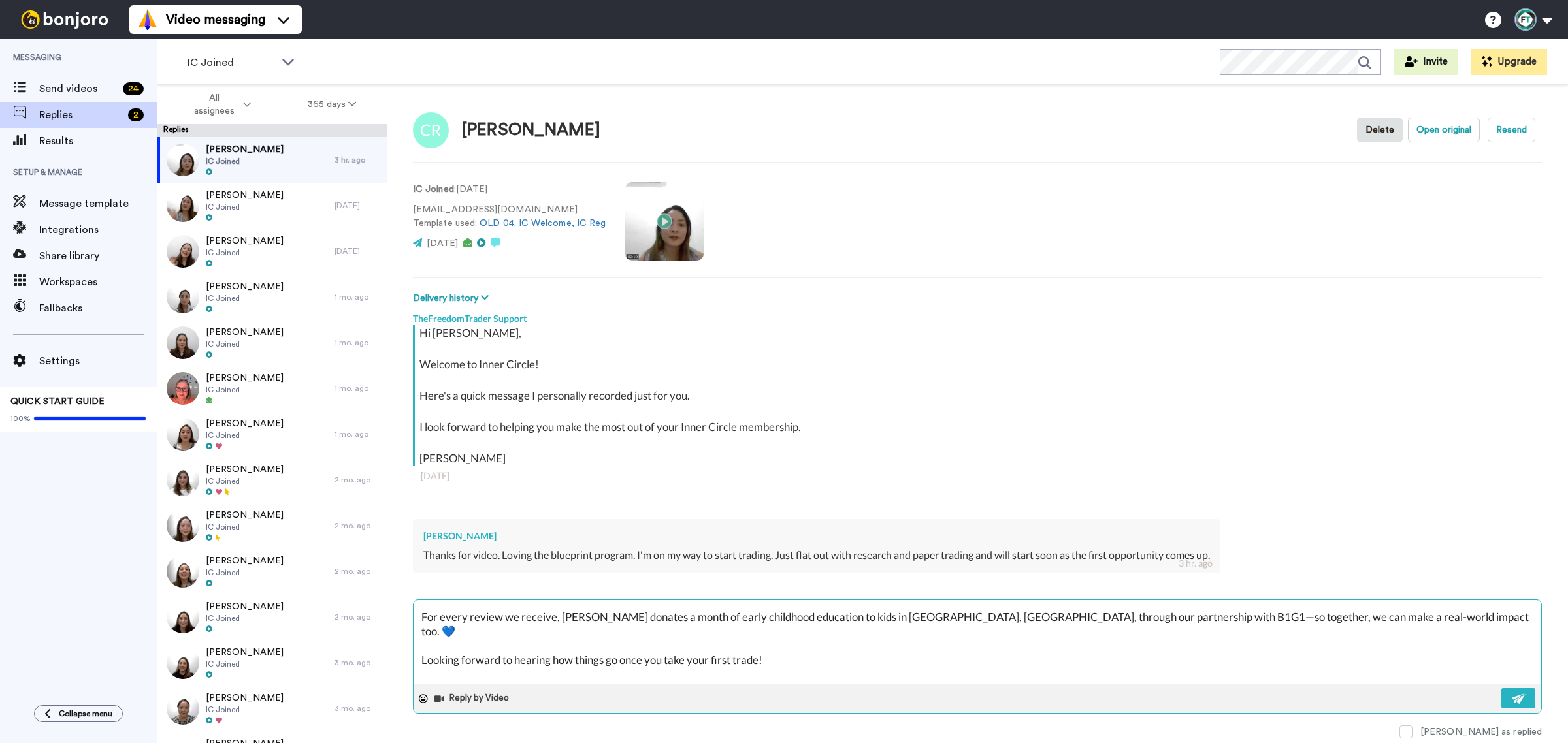
scroll to position [67, 0]
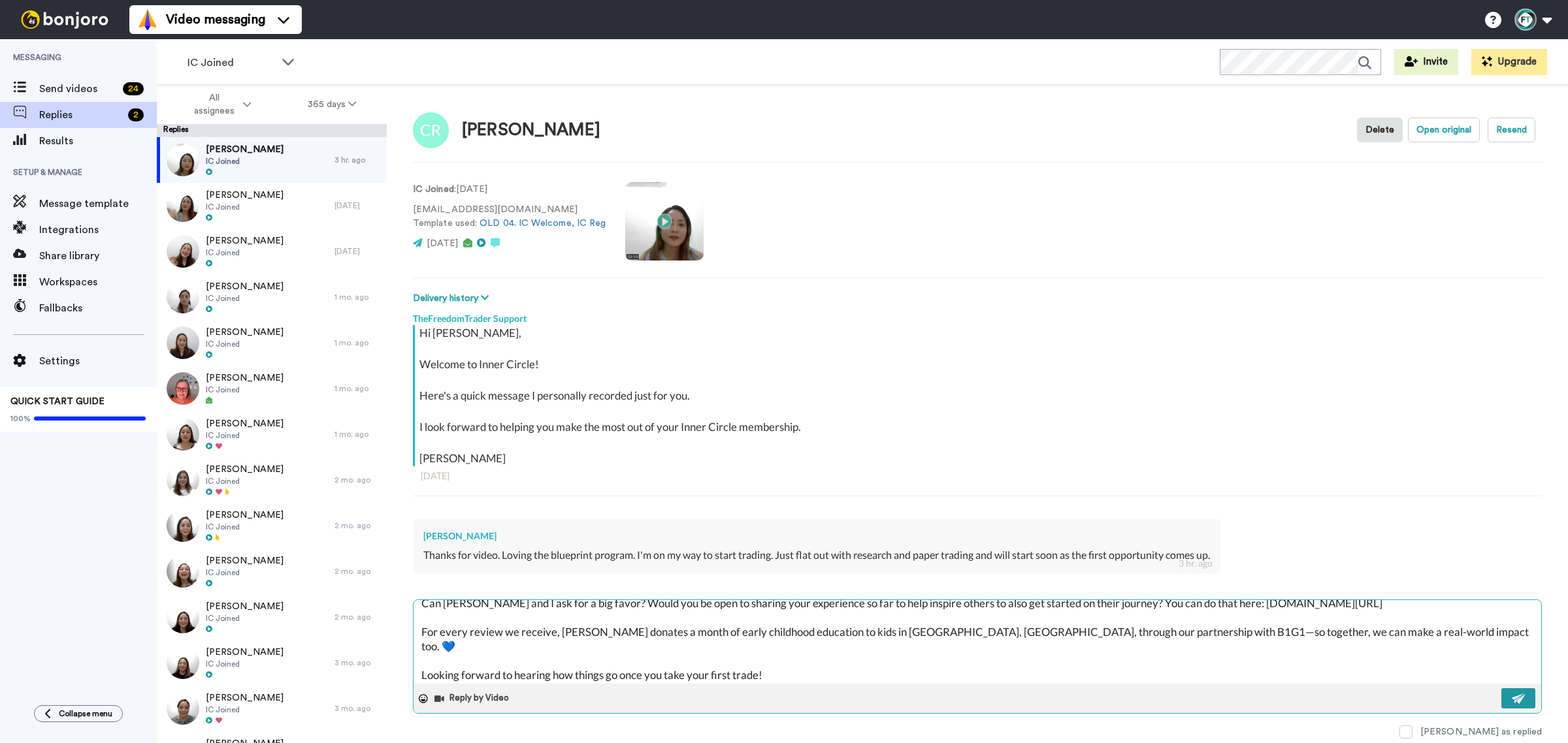
type textarea "Hi Chris, That’s fantastic to hear—you’re making great progress! It’s wonderful…"
click at [1513, 700] on img at bounding box center [1519, 698] width 14 height 10
type textarea "x"
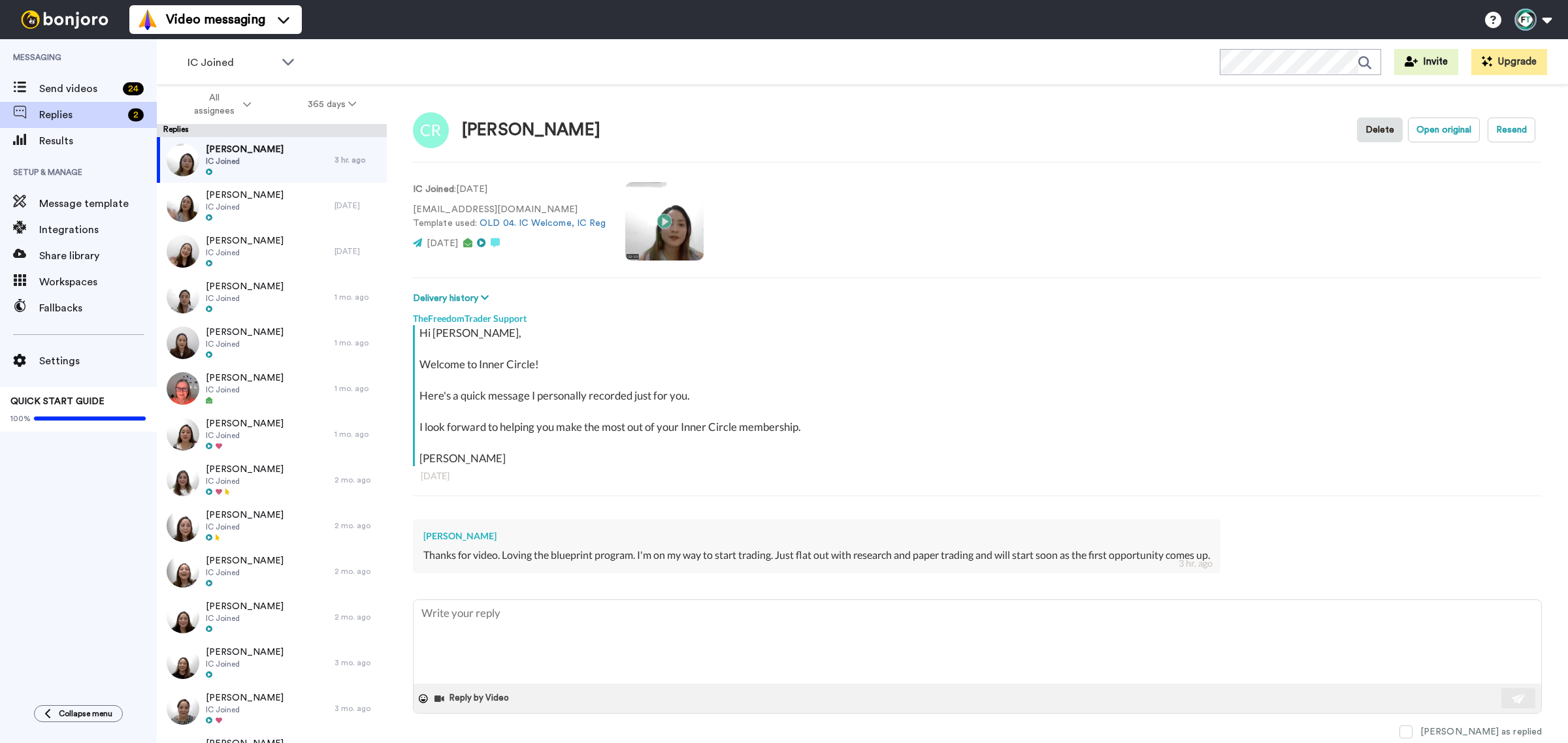
scroll to position [0, 0]
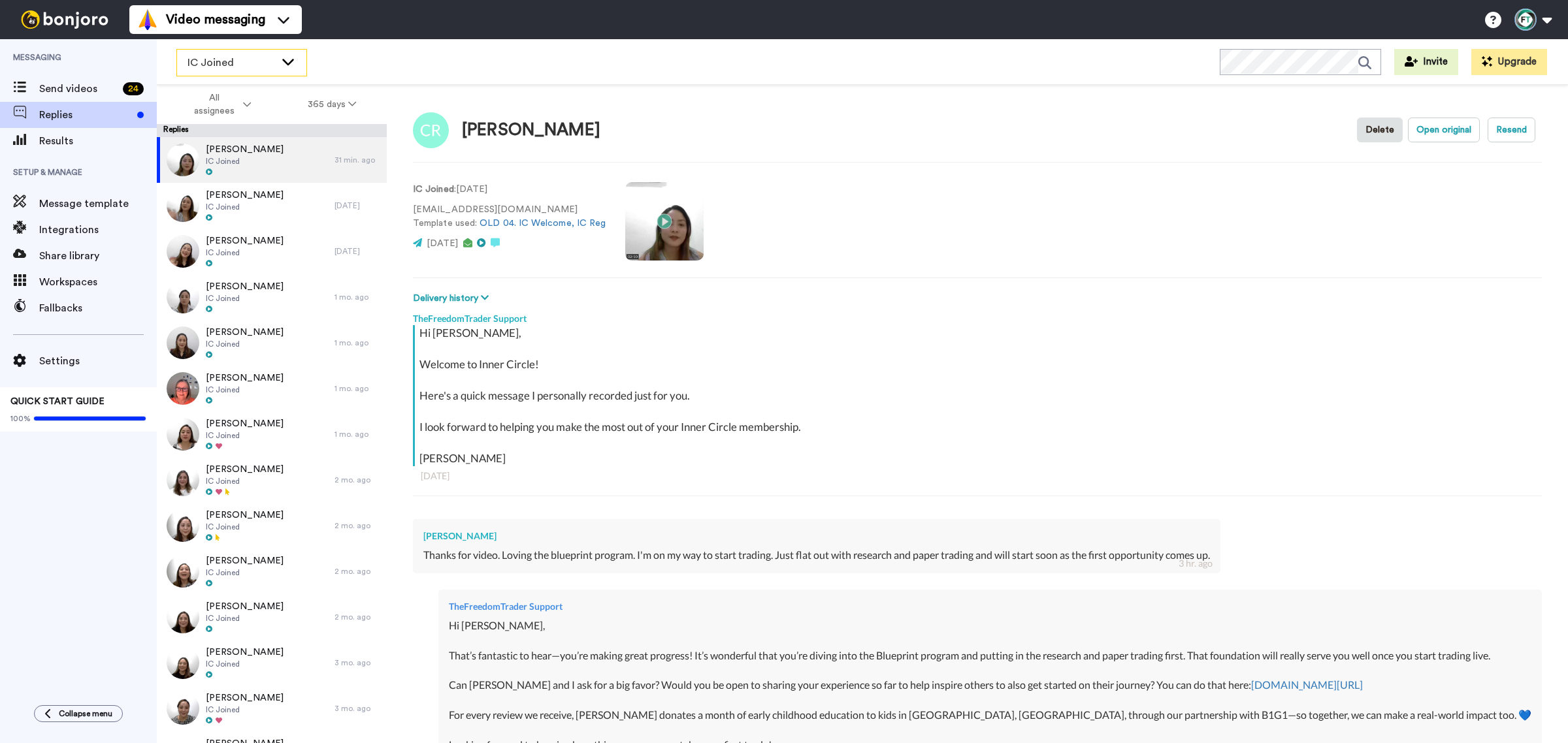
click at [210, 62] on span "IC Joined" at bounding box center [231, 63] width 88 height 16
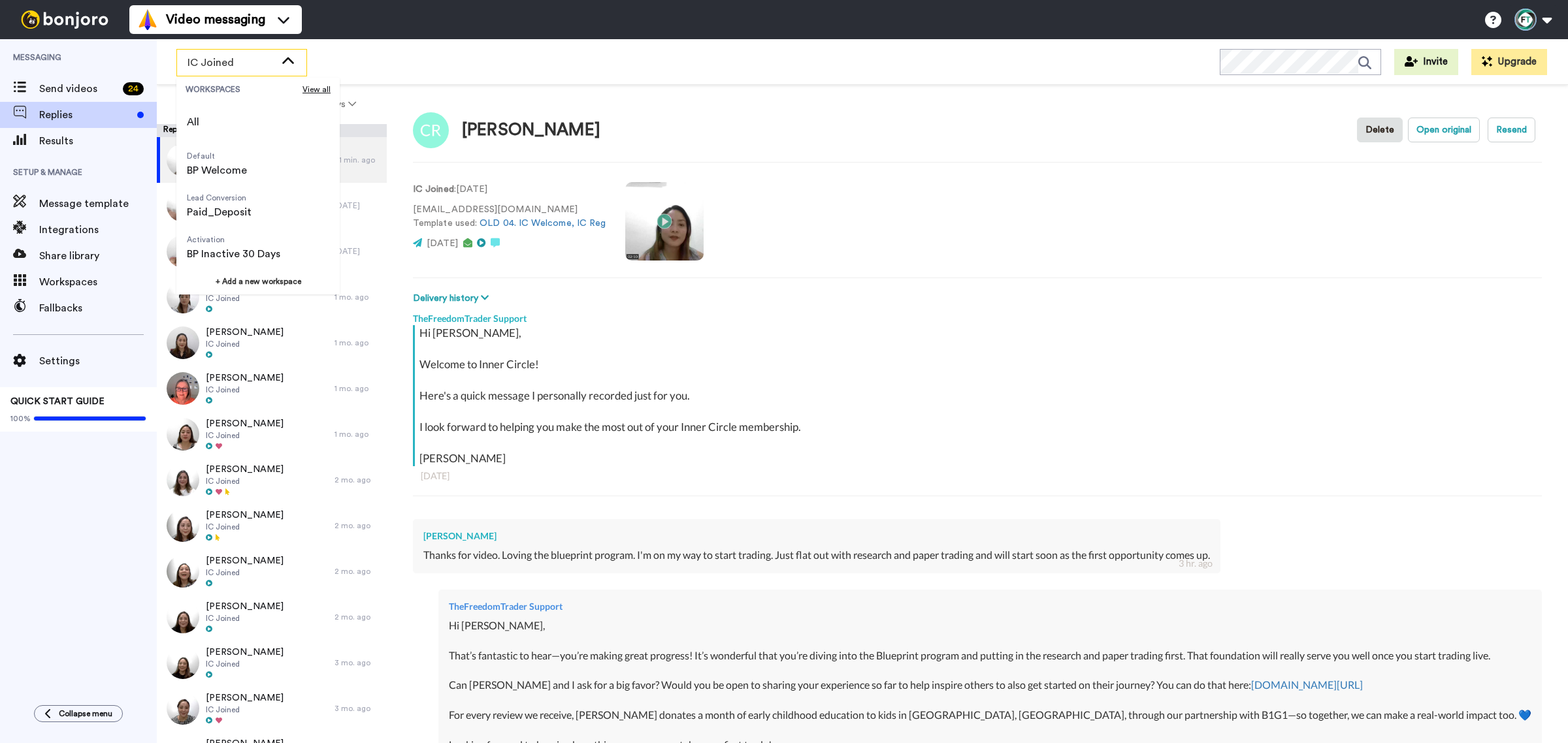
type textarea "x"
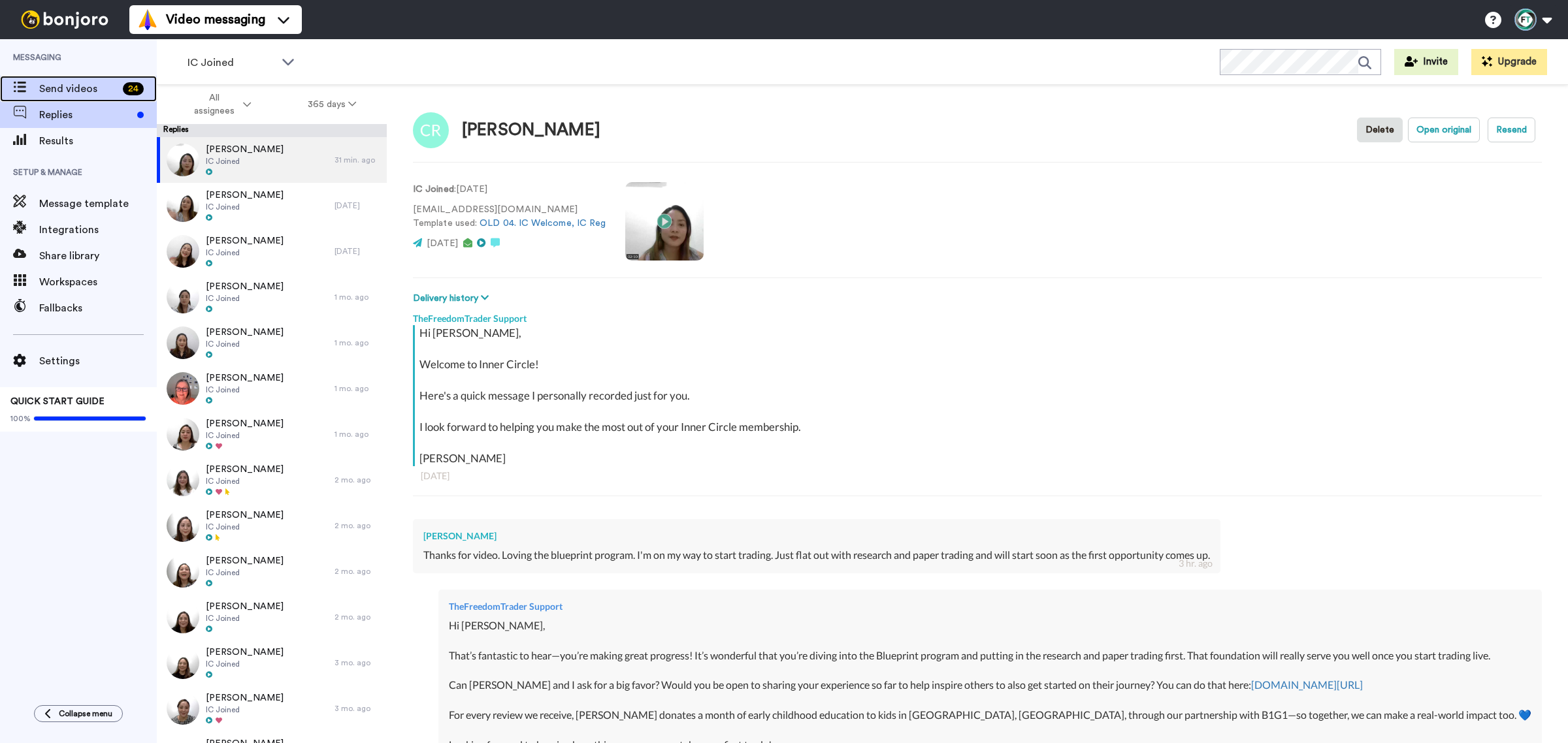
click at [61, 95] on span "Send videos" at bounding box center [79, 88] width 79 height 16
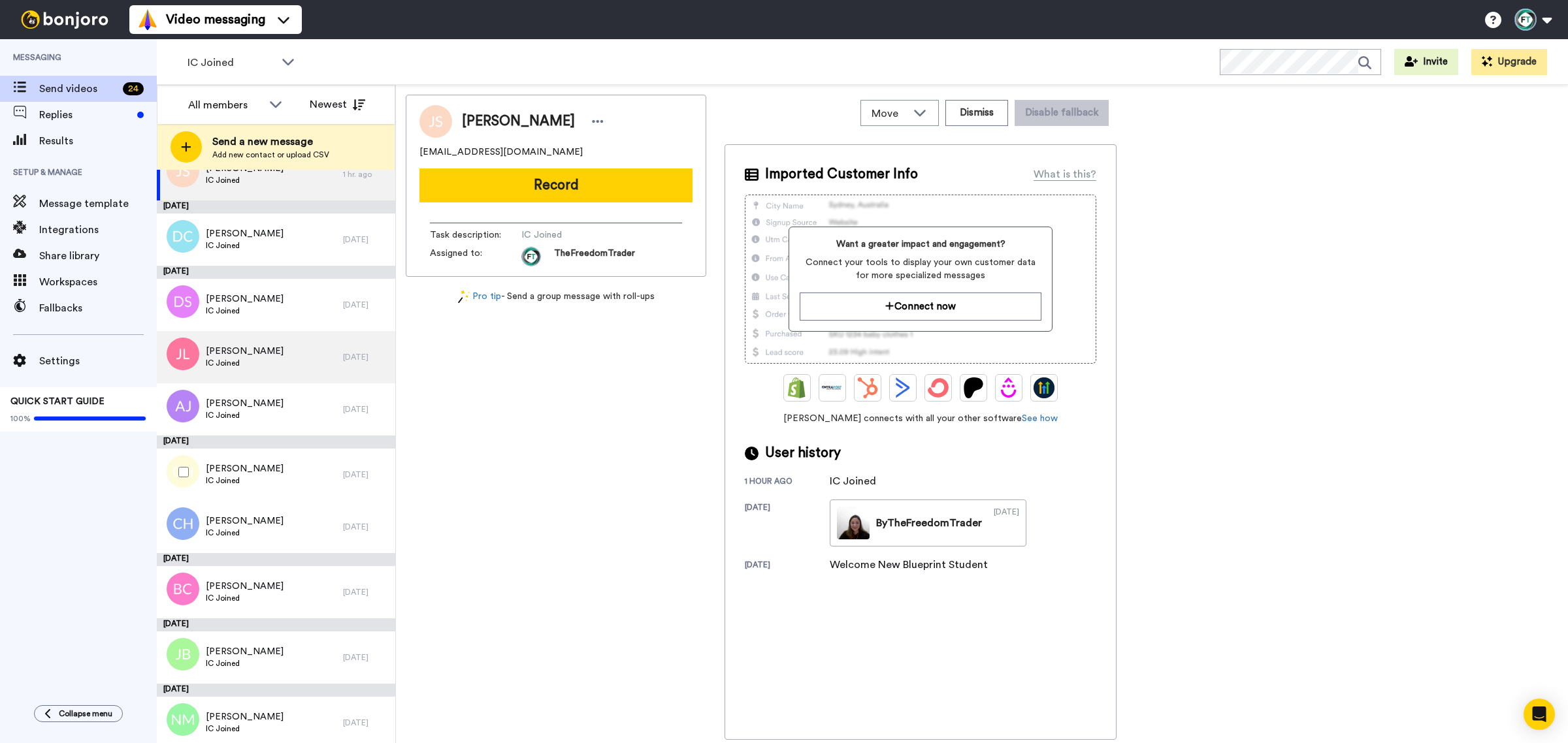
scroll to position [7, 0]
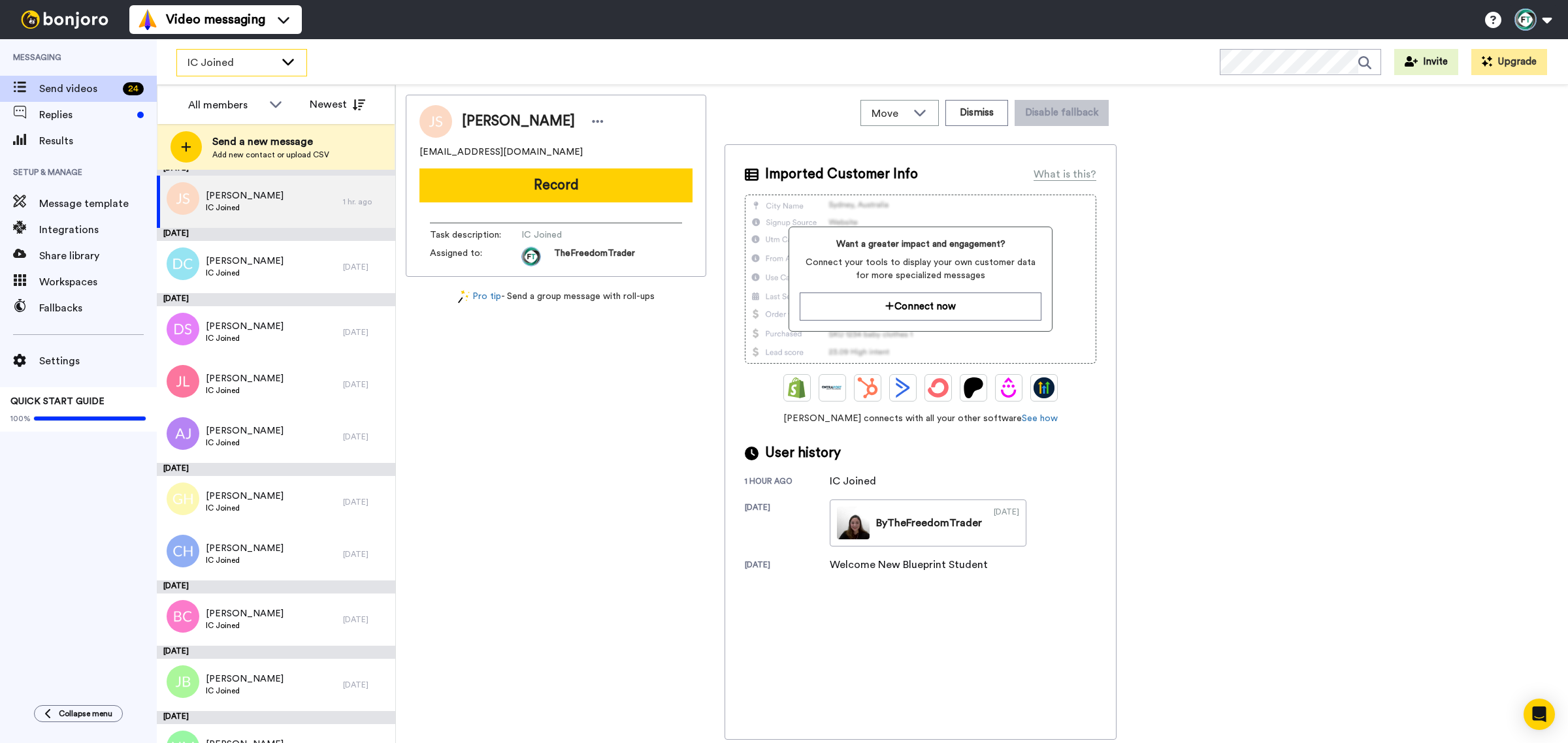
click at [246, 68] on span "IC Joined" at bounding box center [231, 63] width 88 height 16
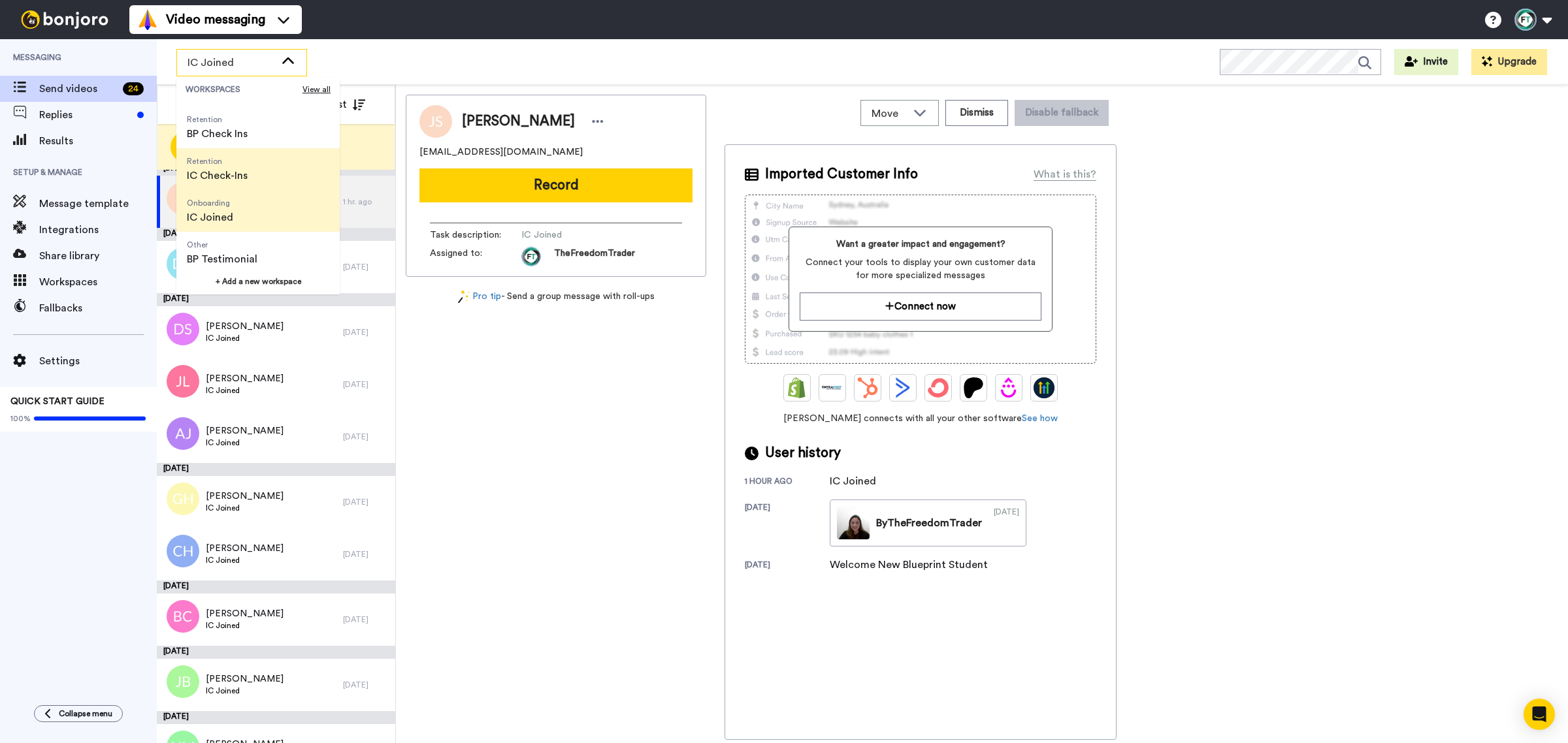
scroll to position [164, 0]
click at [258, 175] on li "Retention IC Check-Ins" at bounding box center [258, 168] width 164 height 42
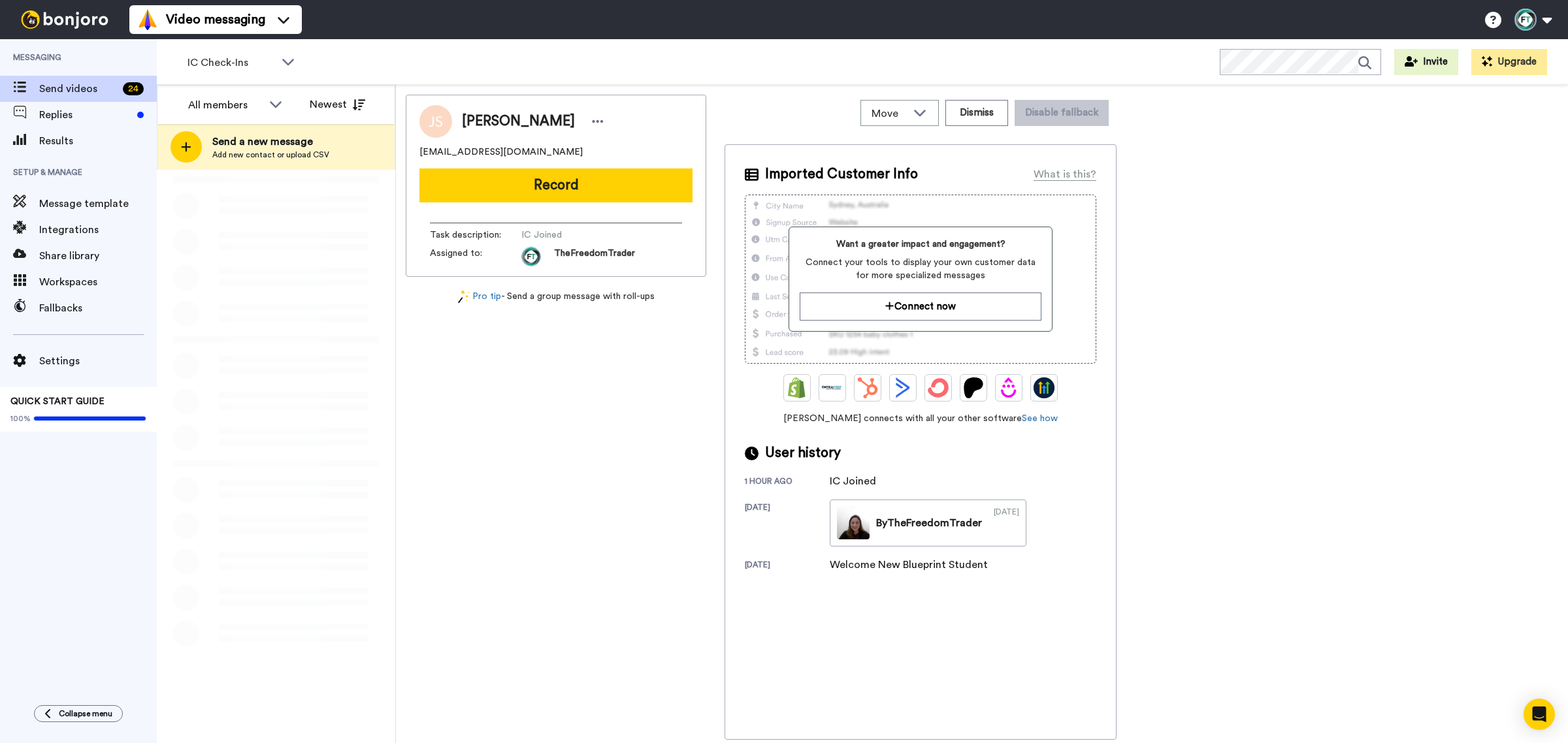
scroll to position [0, 0]
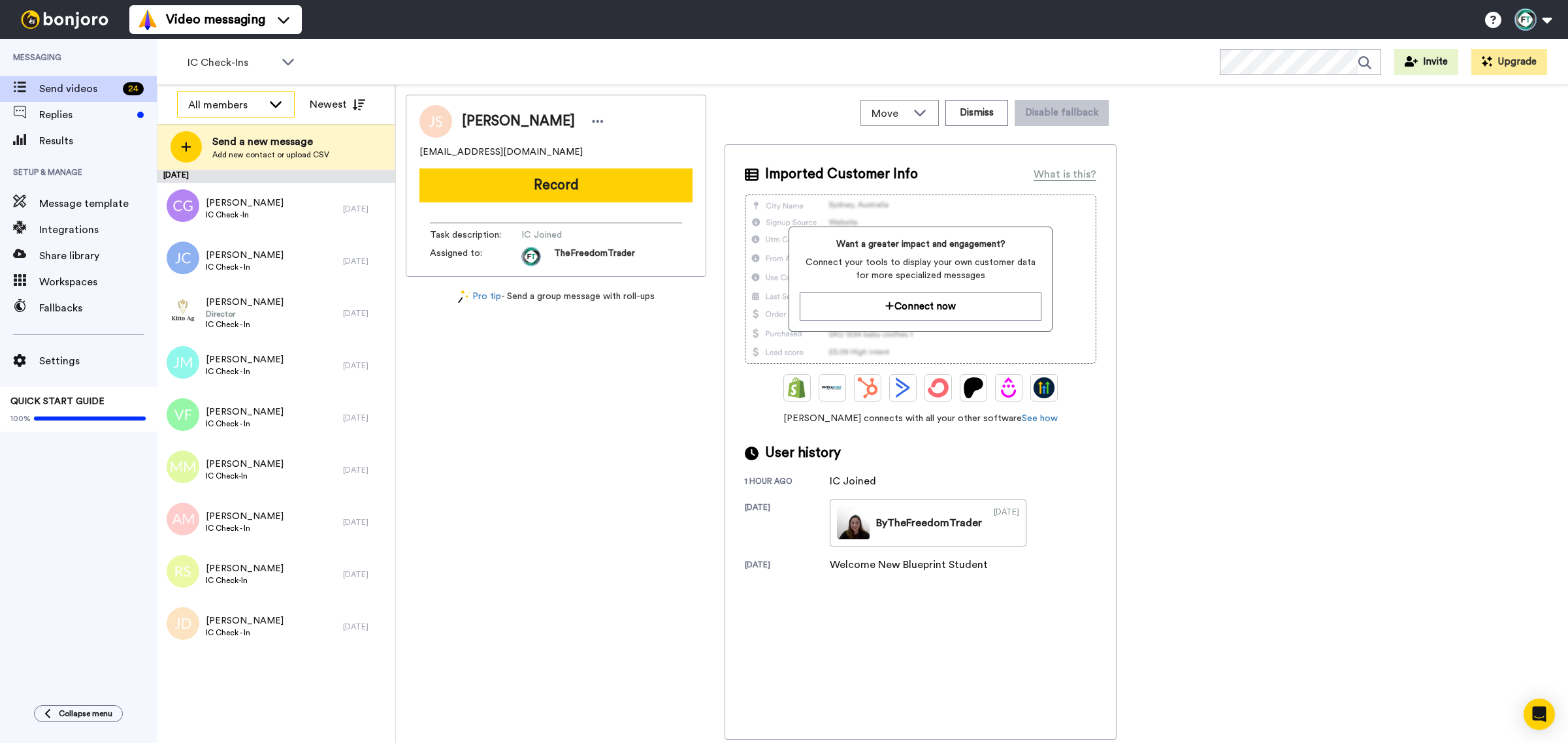
click at [221, 106] on div "All members" at bounding box center [226, 105] width 75 height 16
click at [221, 63] on span "IC Check-Ins" at bounding box center [231, 63] width 88 height 16
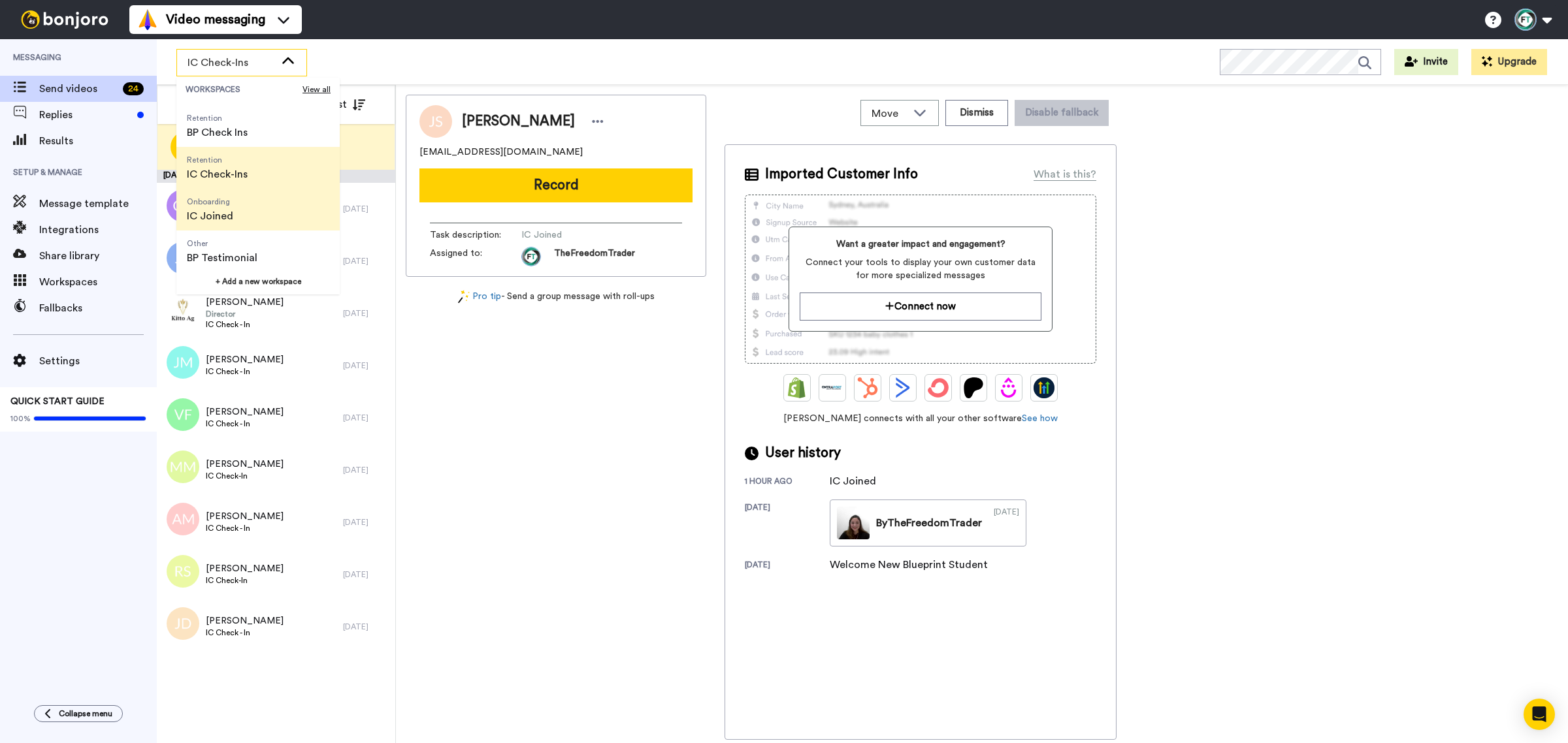
click at [255, 215] on li "Onboarding IC Joined" at bounding box center [258, 210] width 164 height 42
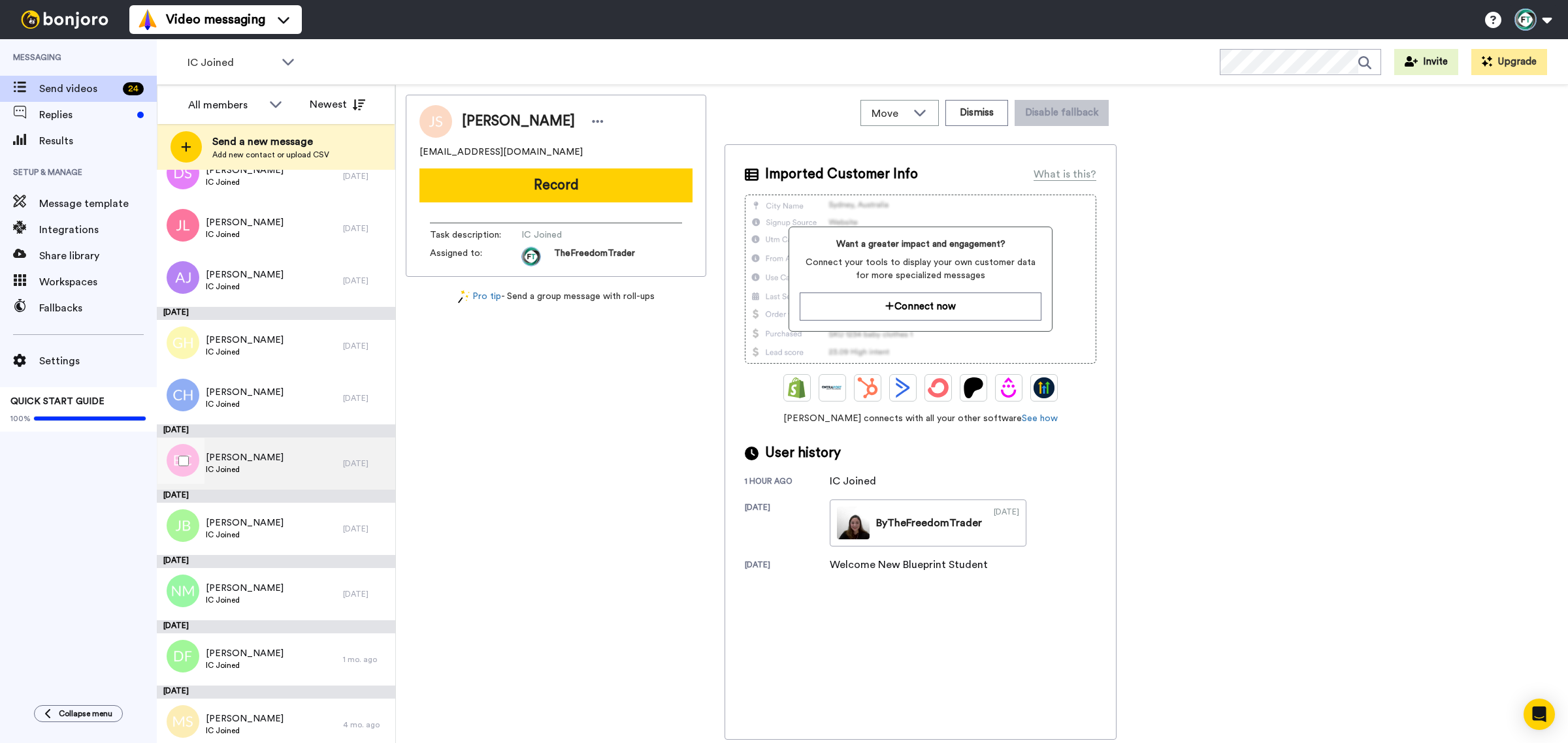
scroll to position [170, 0]
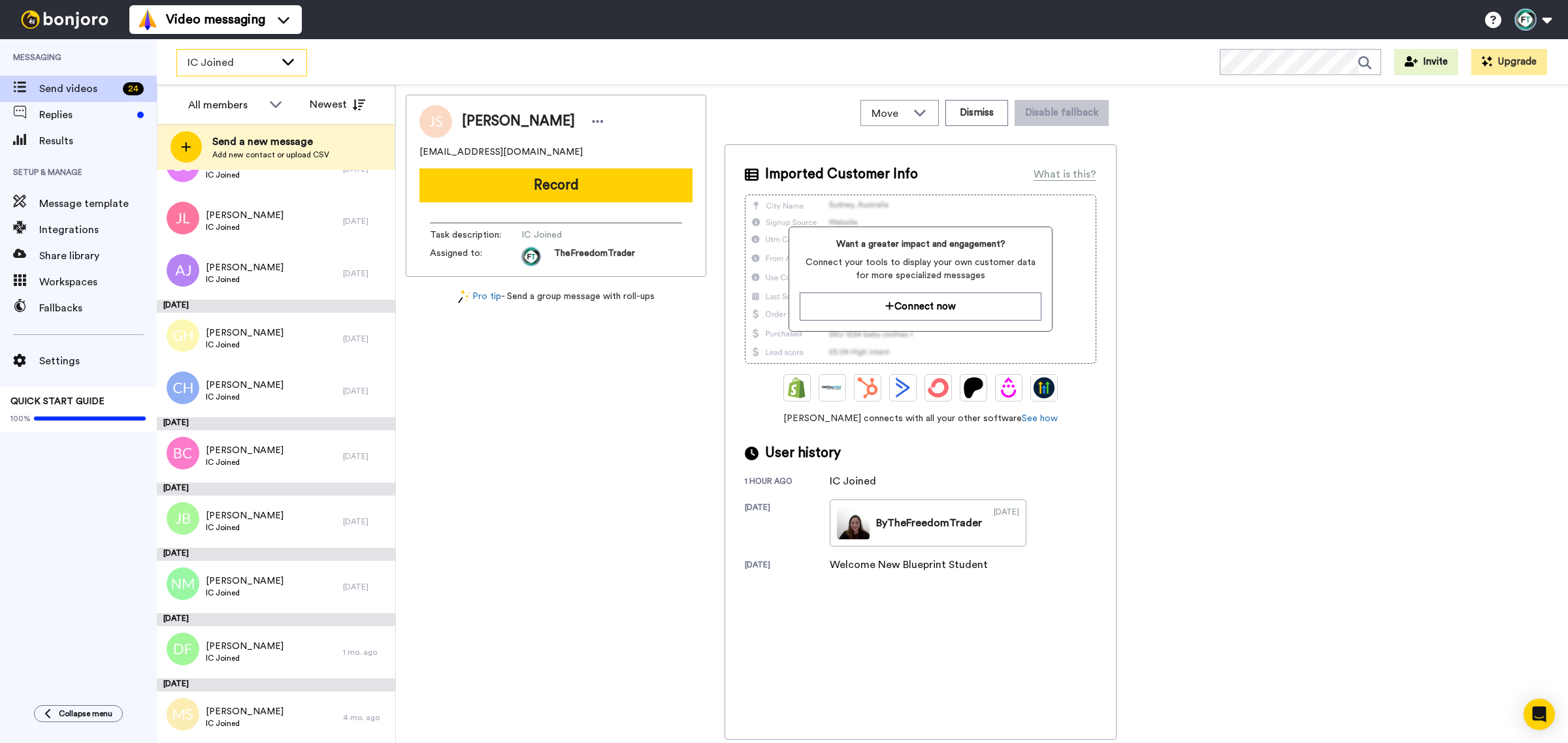
click at [271, 66] on span "IC Joined" at bounding box center [231, 63] width 88 height 16
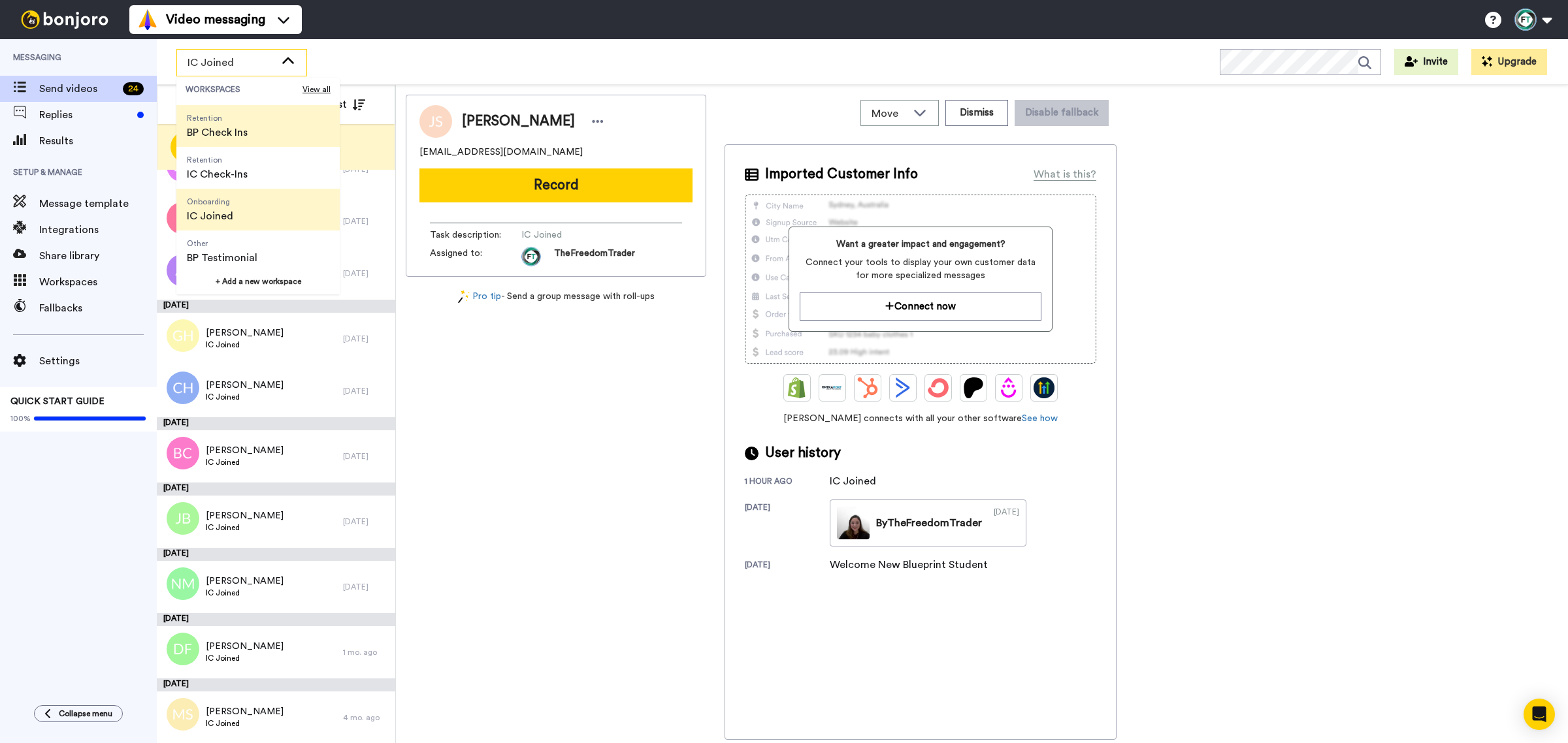
scroll to position [0, 0]
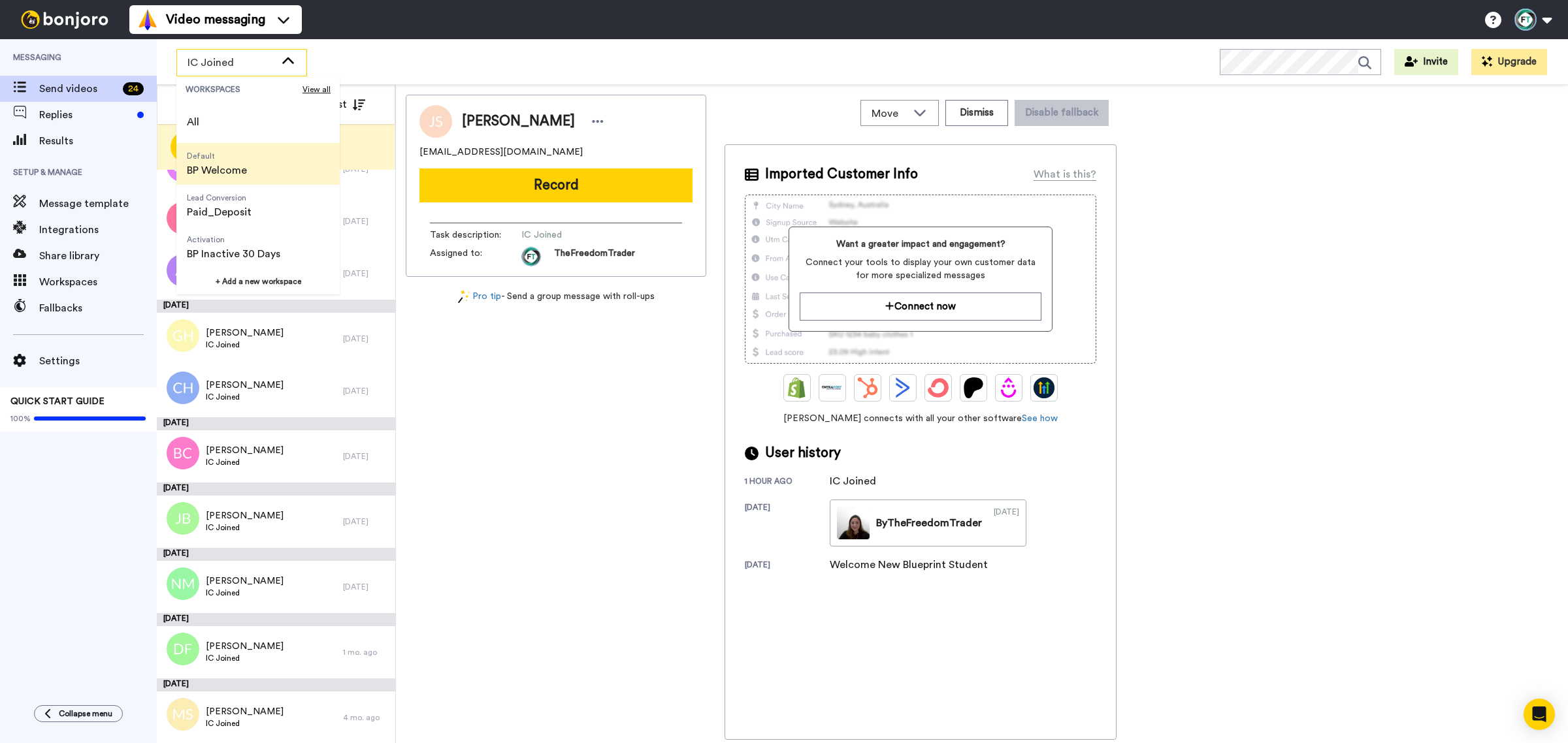
click at [217, 167] on span "BP Welcome" at bounding box center [217, 170] width 60 height 16
